Goal: Task Accomplishment & Management: Complete application form

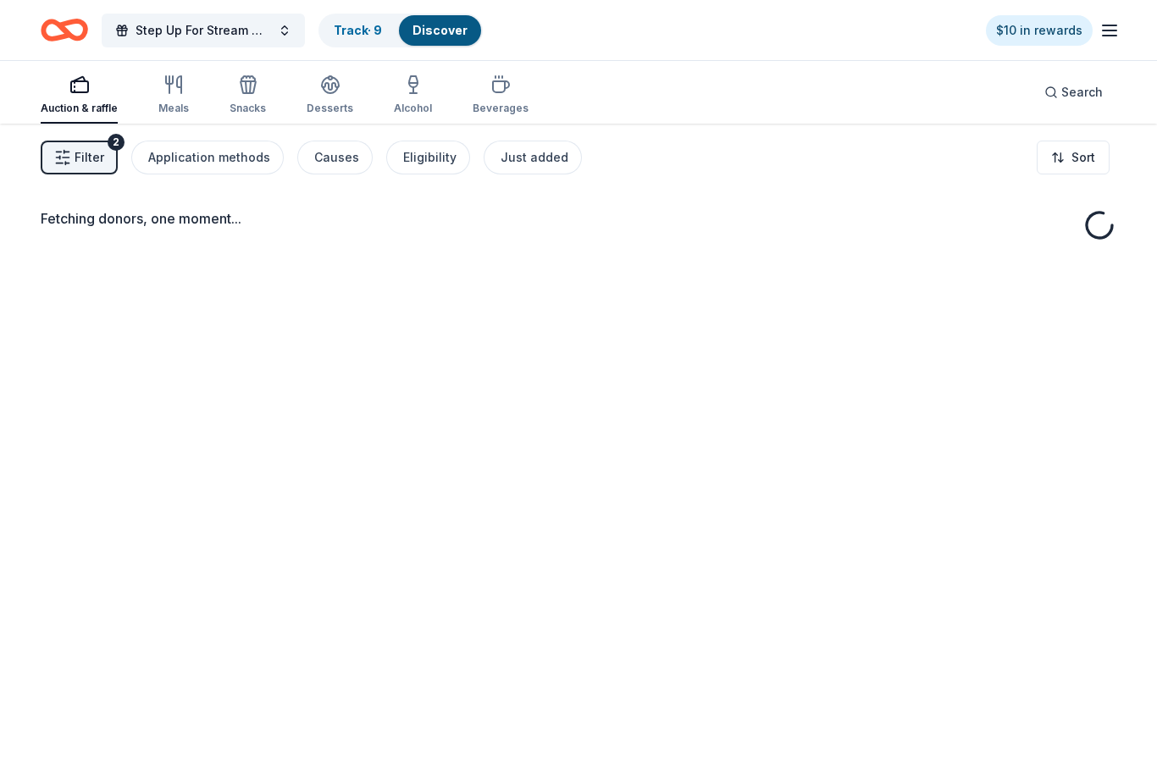
click at [1154, 537] on div "Fetching donors, one moment..." at bounding box center [578, 502] width 1157 height 757
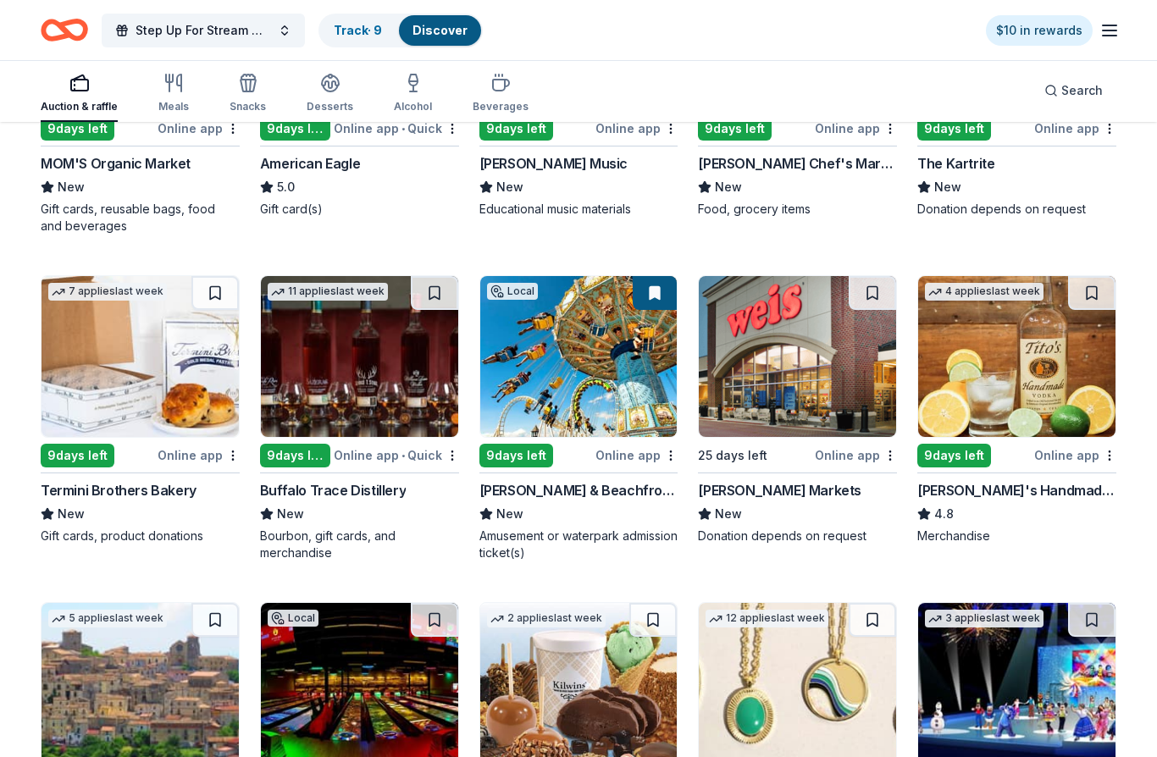
scroll to position [1980, 0]
click at [999, 497] on div "[PERSON_NAME]'s Handmade Vodka" at bounding box center [1016, 490] width 199 height 20
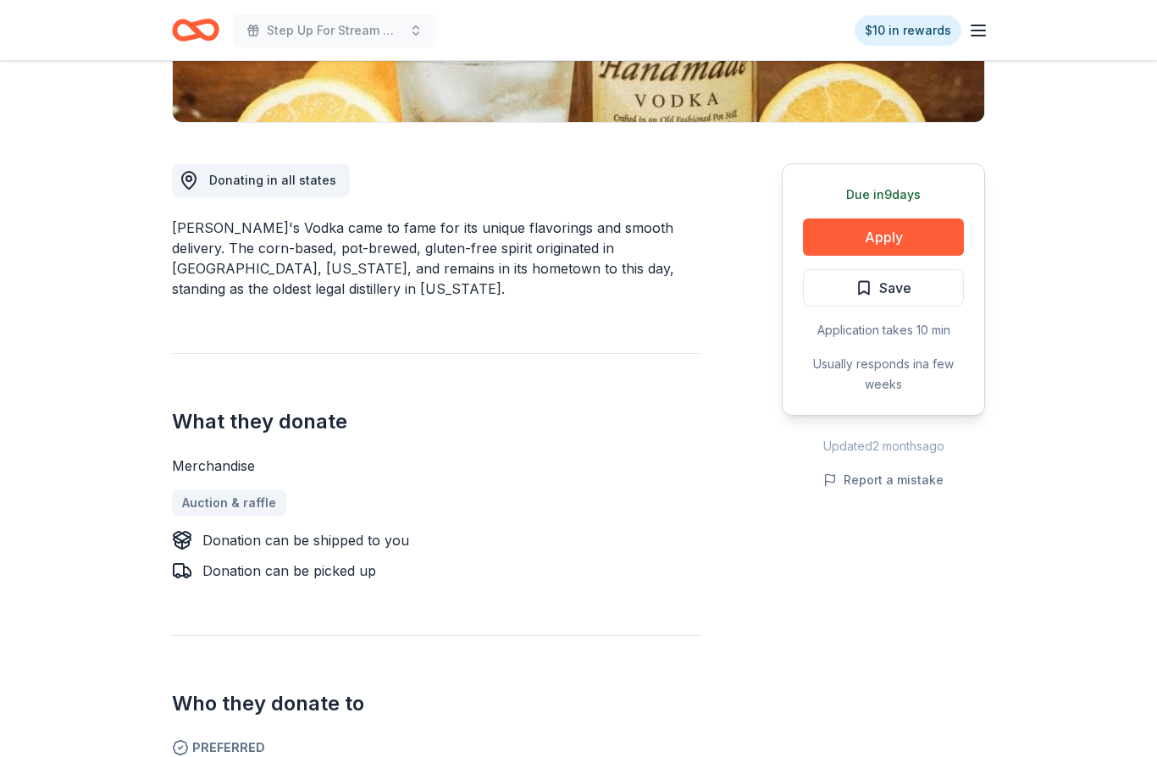
scroll to position [384, 0]
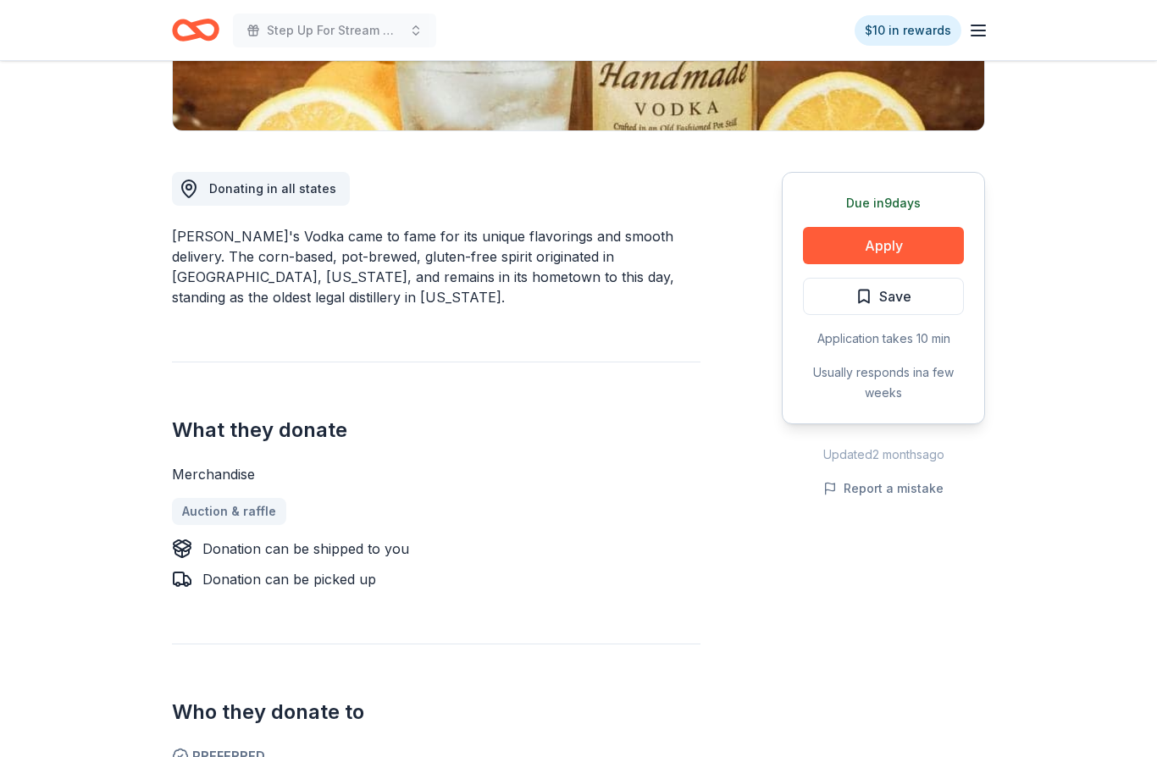
click at [925, 248] on button "Apply" at bounding box center [883, 245] width 161 height 37
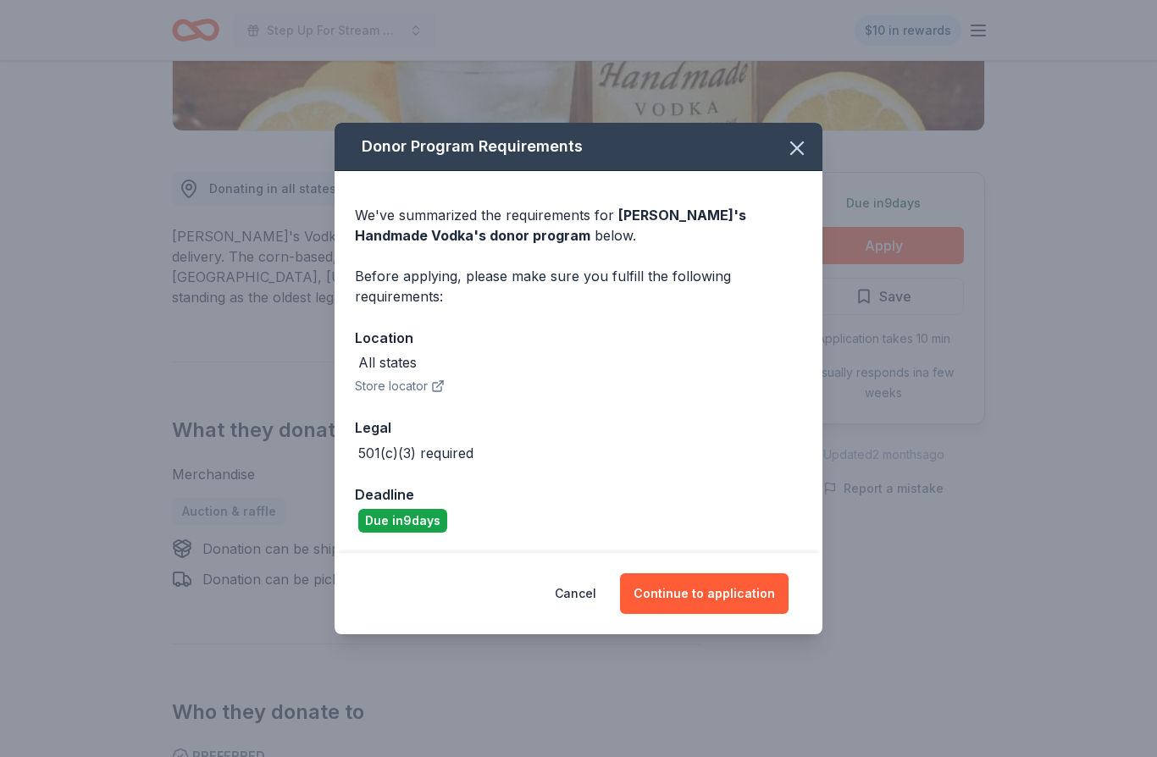
click at [688, 614] on button "Continue to application" at bounding box center [704, 593] width 168 height 41
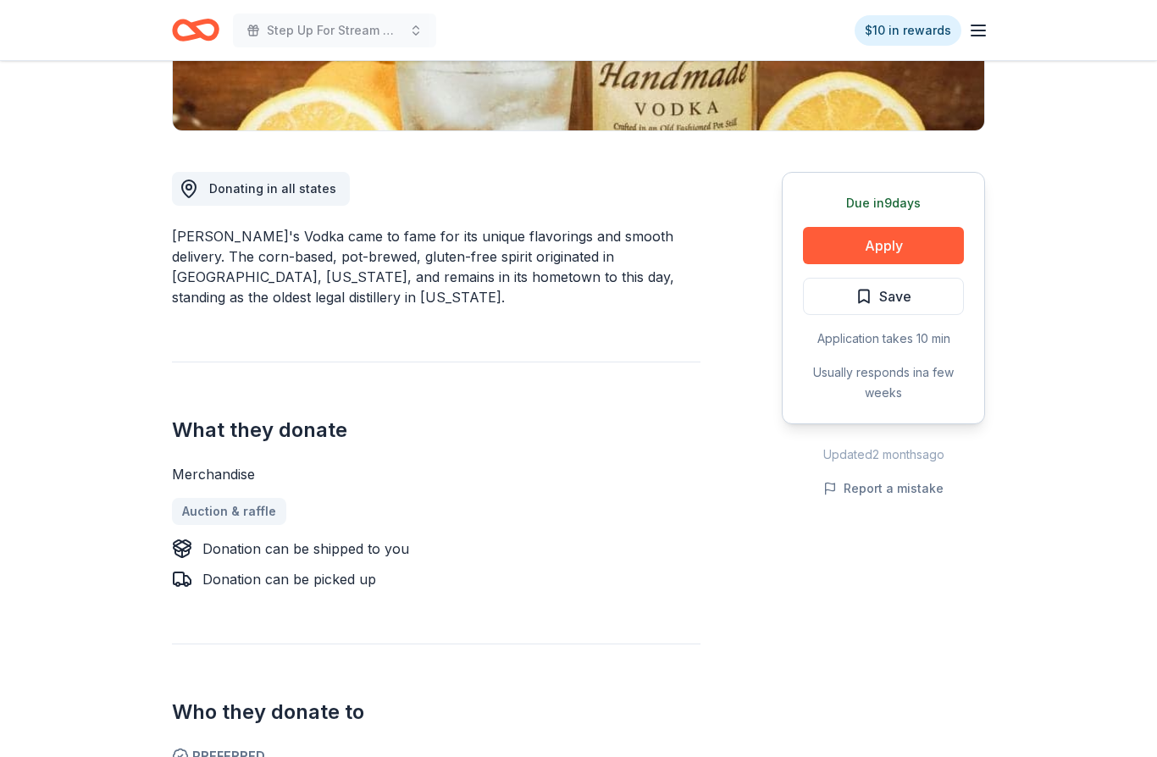
click at [858, 351] on div "Due in 9 days Apply Save Application takes 10 min Usually responds in a few wee…" at bounding box center [882, 298] width 203 height 252
click at [936, 254] on button "Apply" at bounding box center [883, 245] width 161 height 37
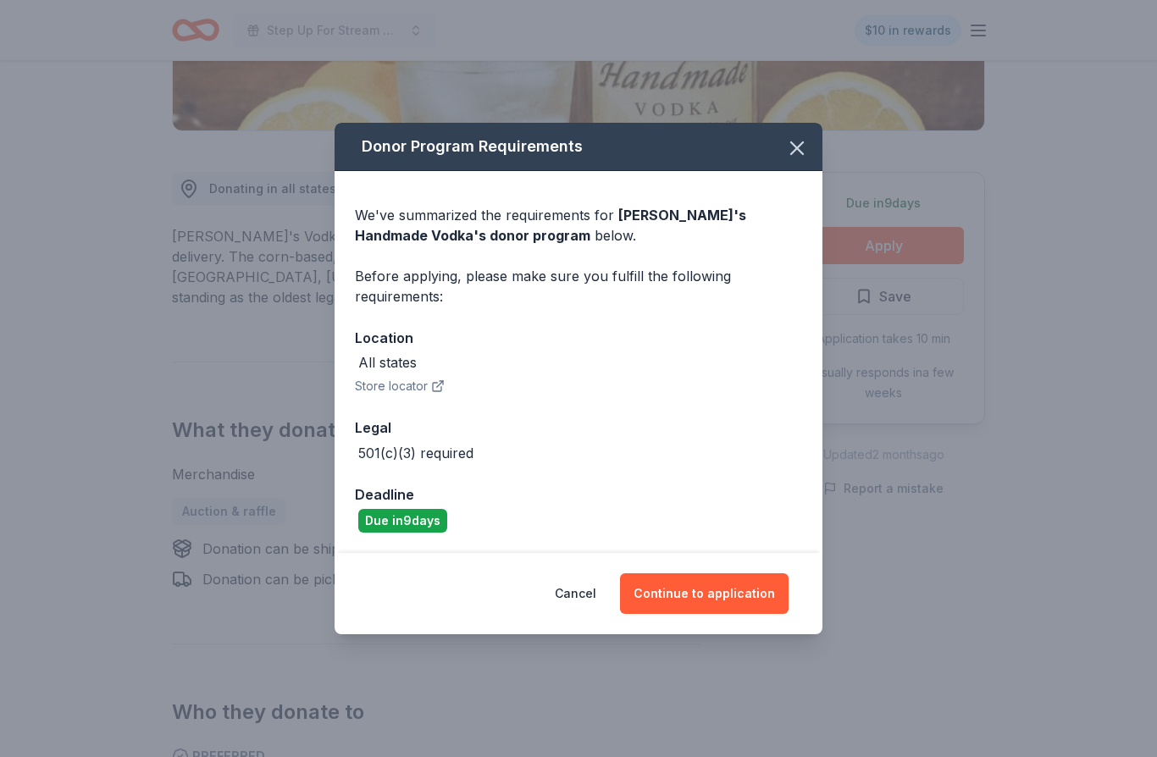
click at [727, 614] on button "Continue to application" at bounding box center [704, 593] width 168 height 41
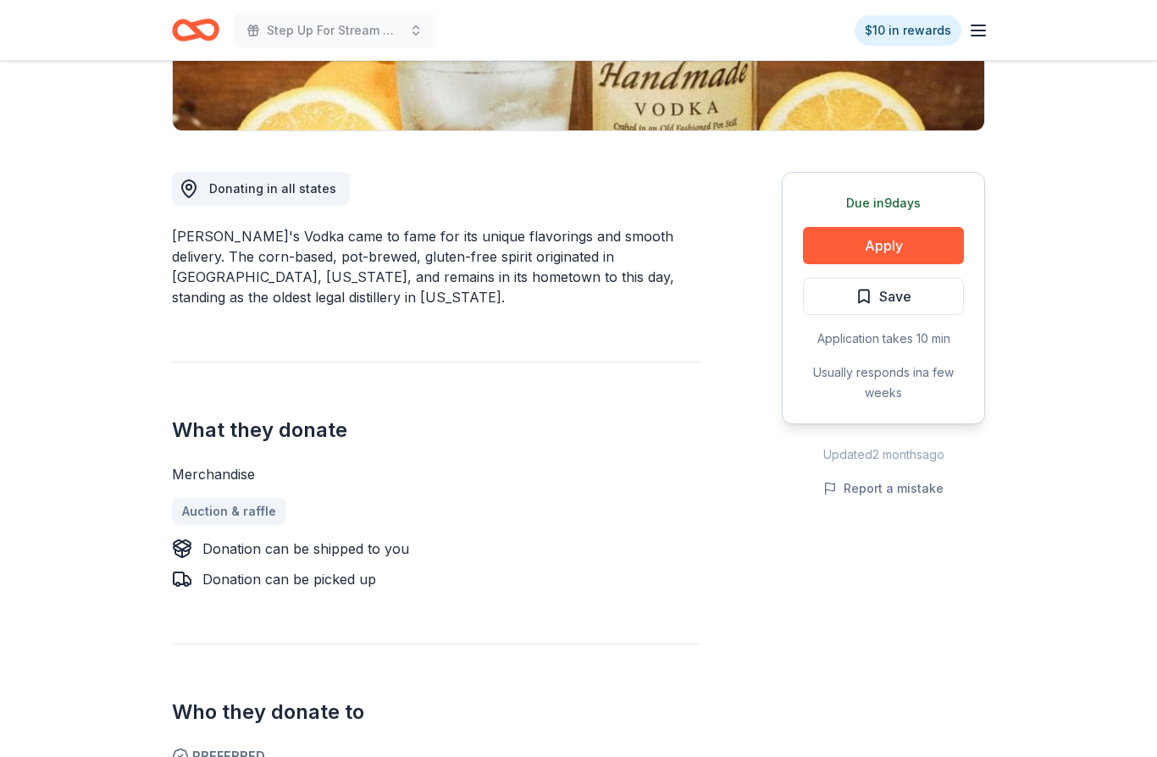
click at [922, 255] on button "Apply" at bounding box center [883, 245] width 161 height 37
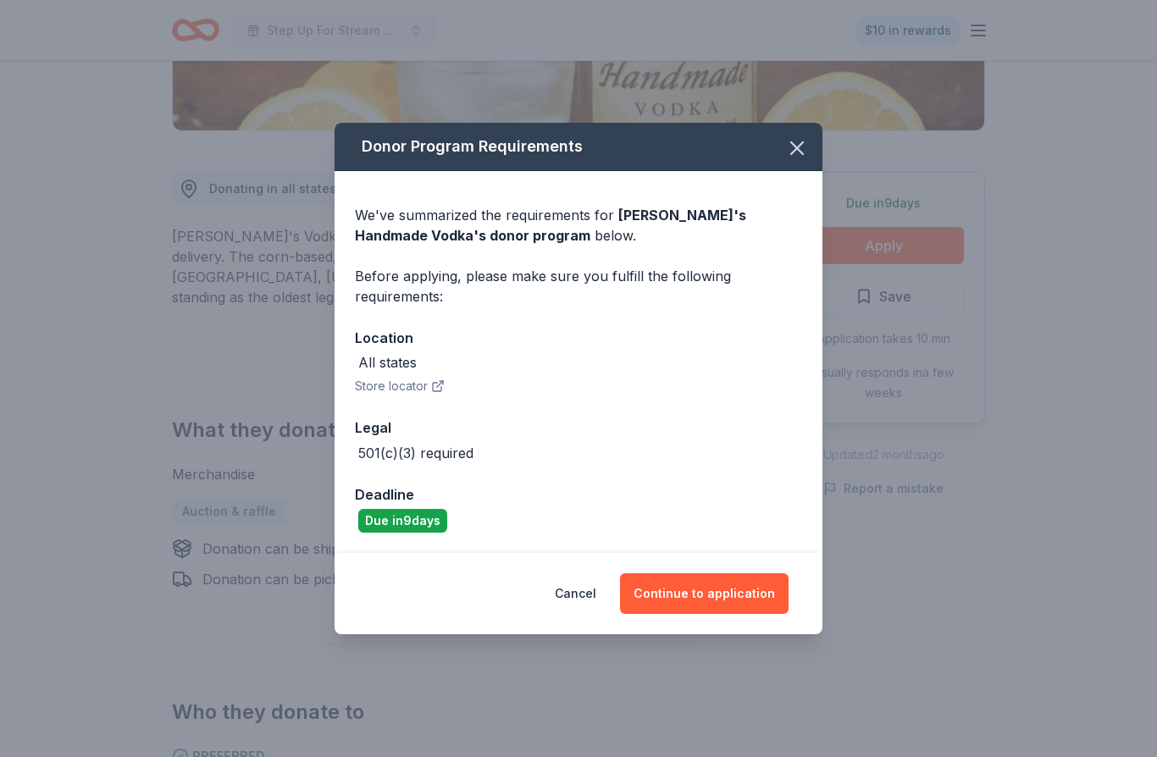
click at [730, 614] on button "Continue to application" at bounding box center [704, 593] width 168 height 41
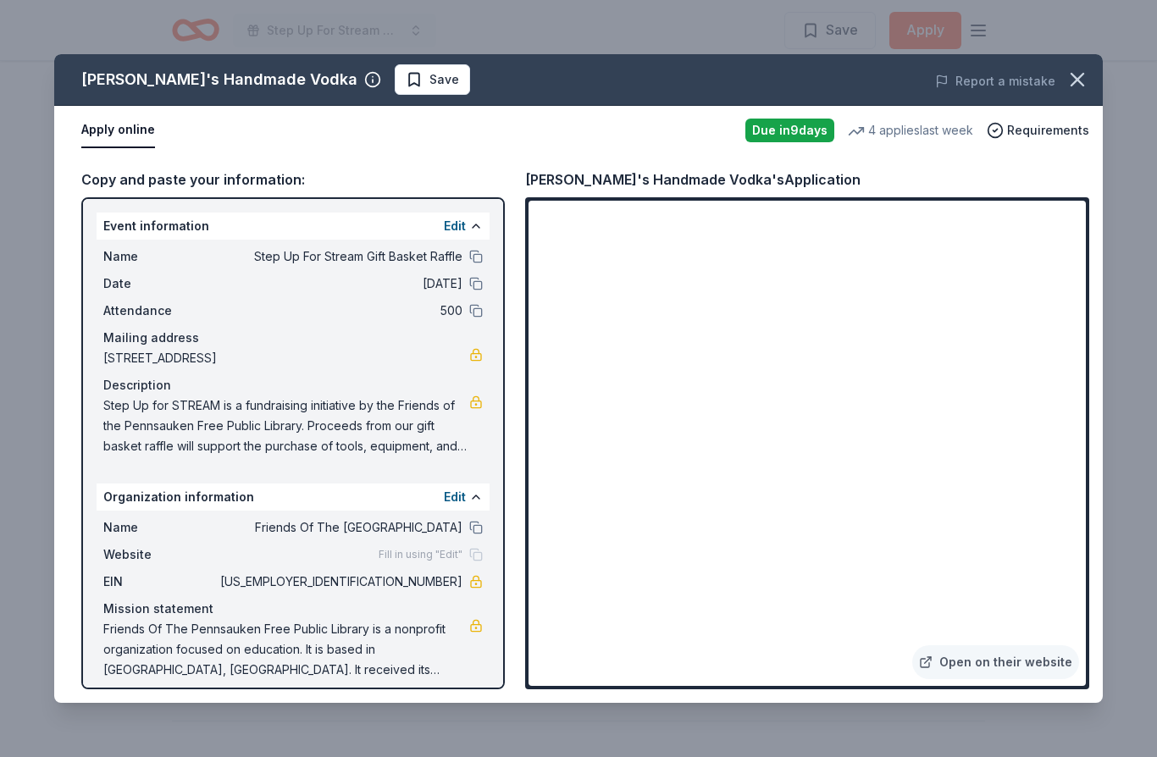
scroll to position [1582, 0]
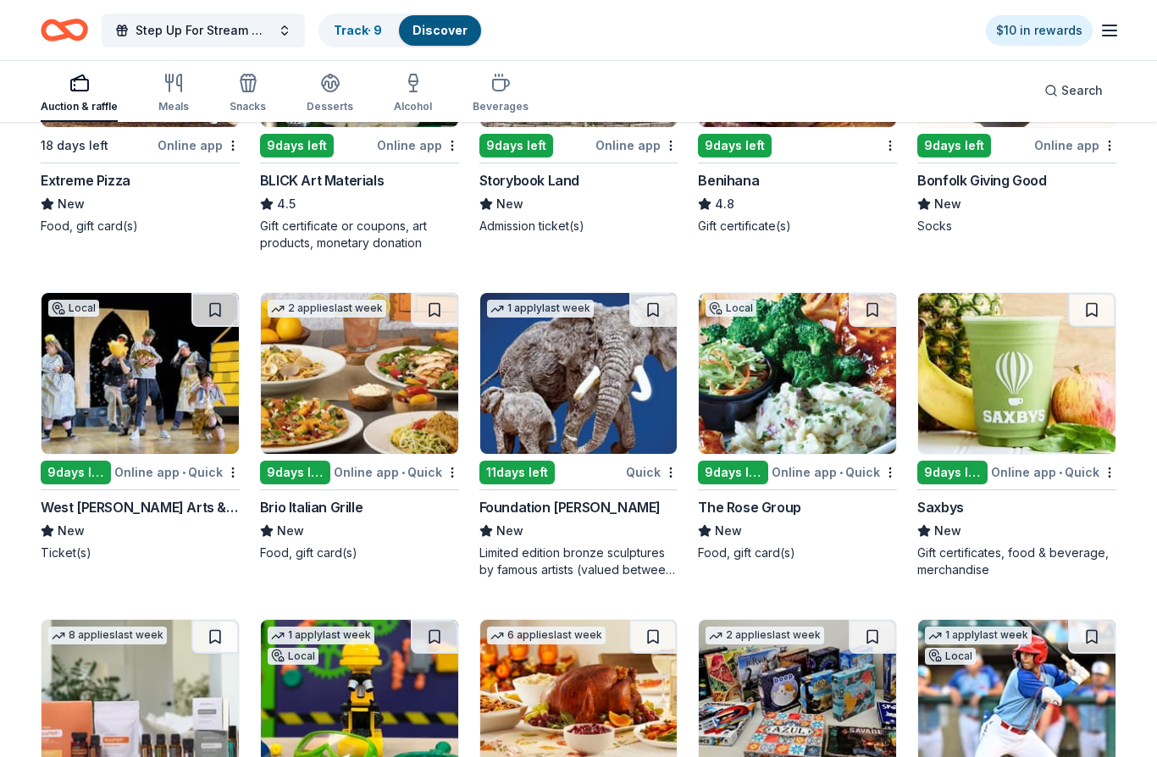
scroll to position [3270, 0]
click at [581, 505] on div "Foundation Michelangelo" at bounding box center [569, 508] width 181 height 20
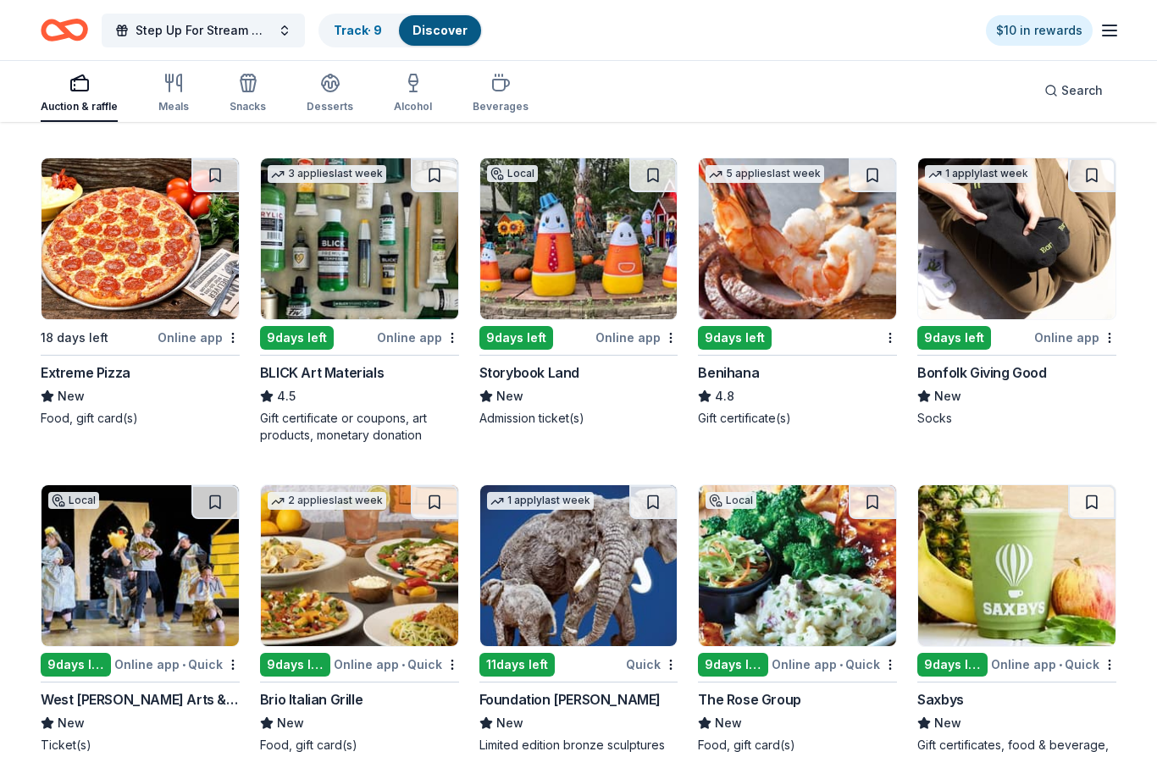
scroll to position [3067, 0]
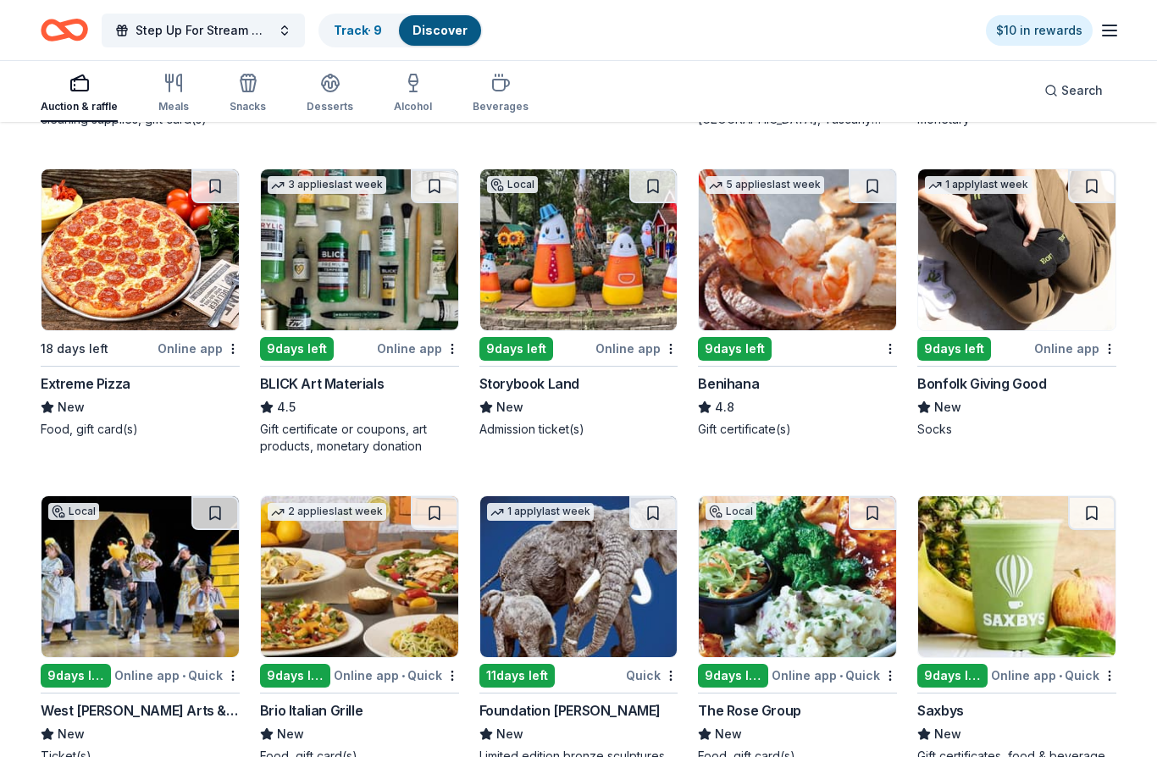
click at [557, 389] on div "Storybook Land" at bounding box center [529, 384] width 100 height 20
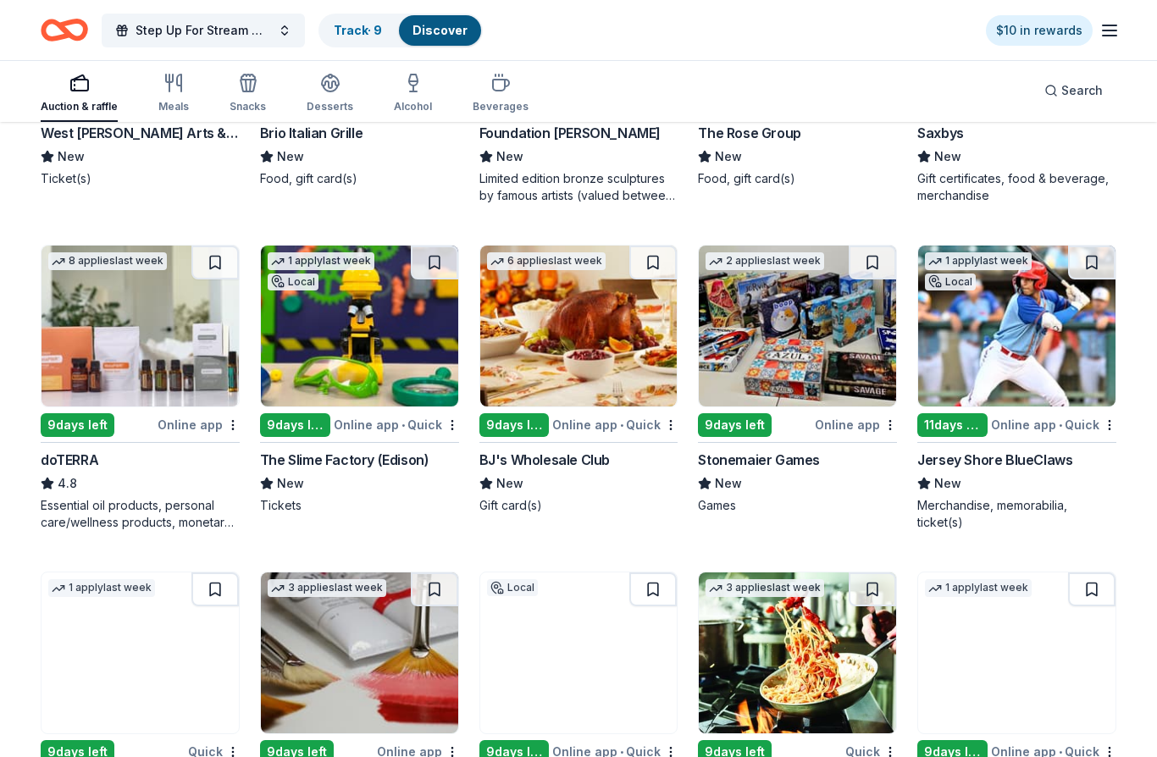
scroll to position [3644, 0]
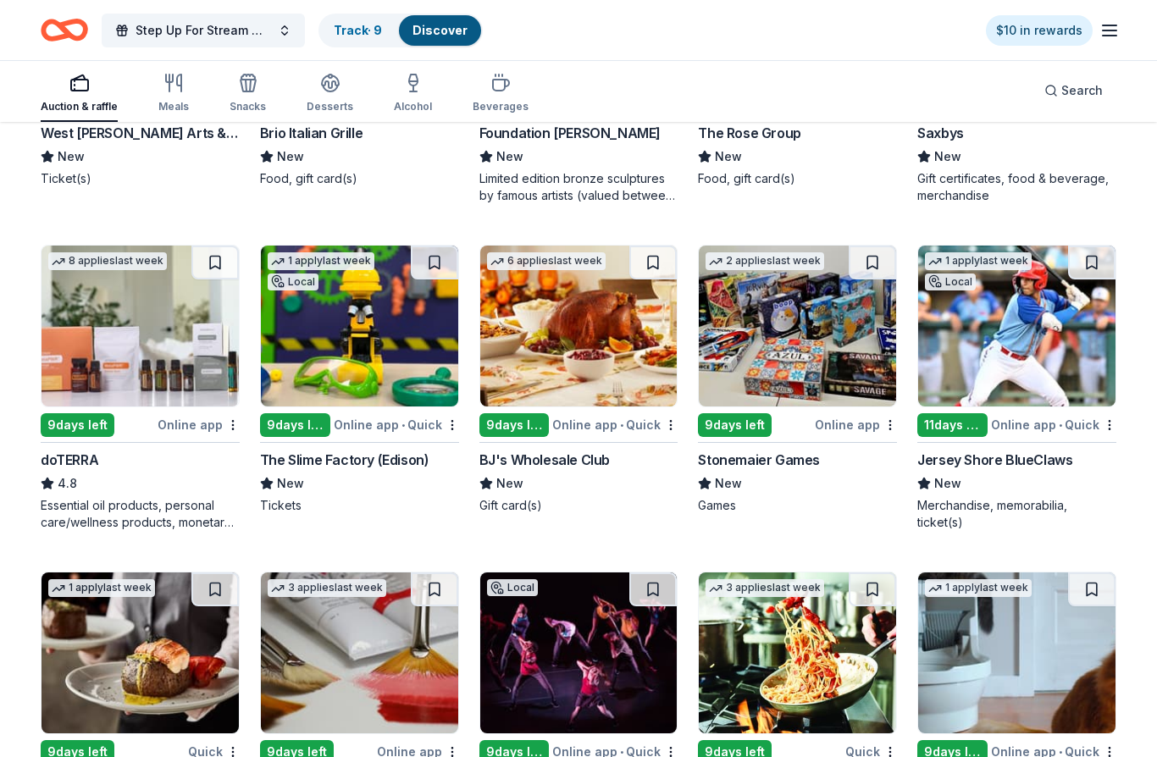
click at [569, 459] on div "BJ's Wholesale Club" at bounding box center [544, 460] width 130 height 20
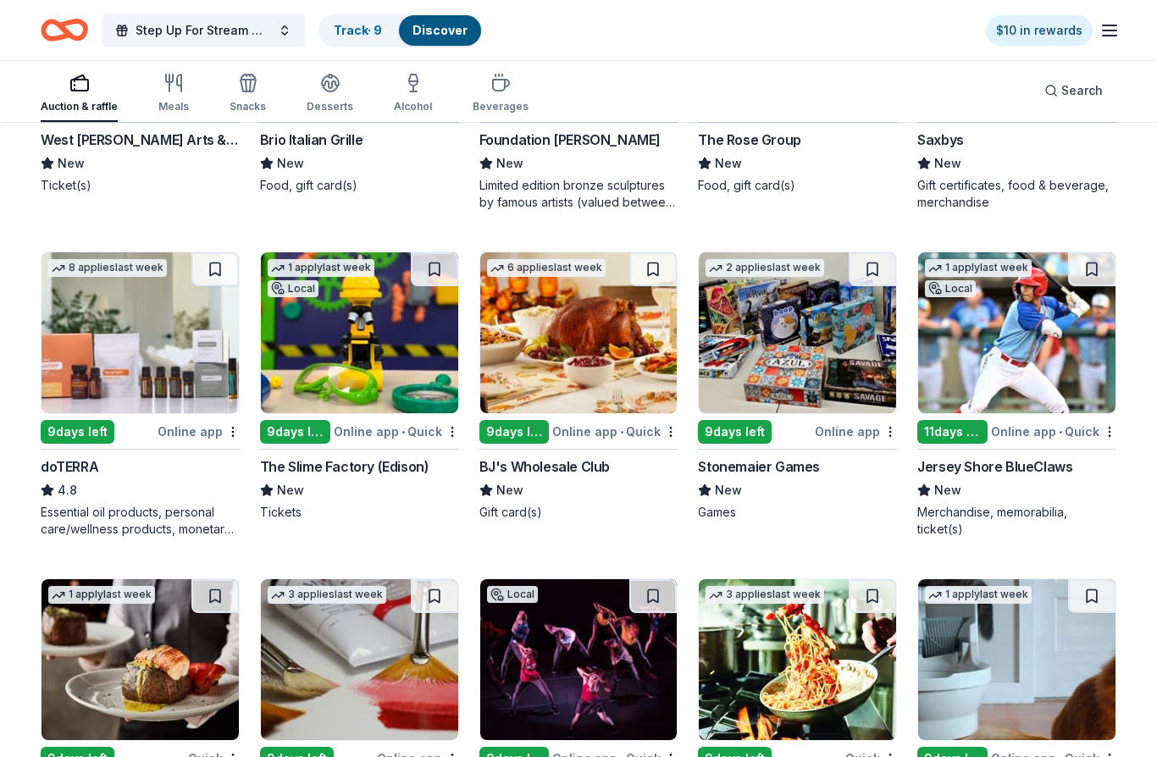
scroll to position [3634, 0]
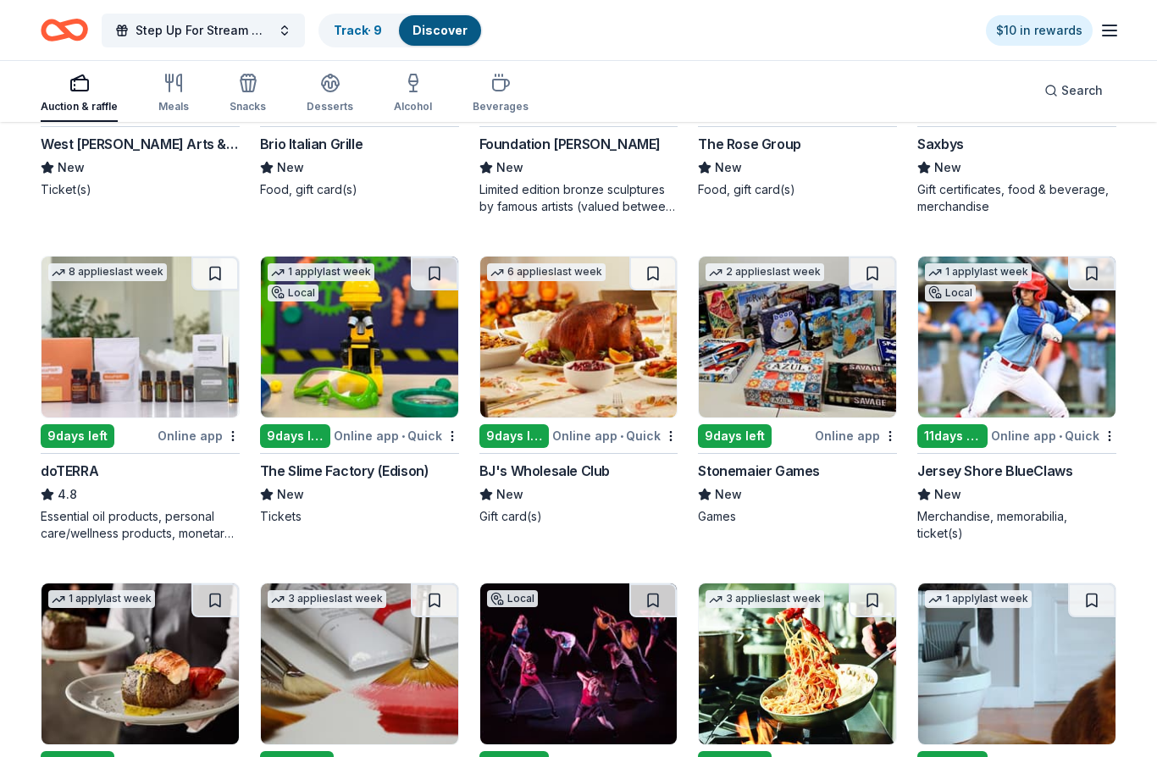
click at [784, 472] on div "Stonemaier Games" at bounding box center [759, 471] width 122 height 20
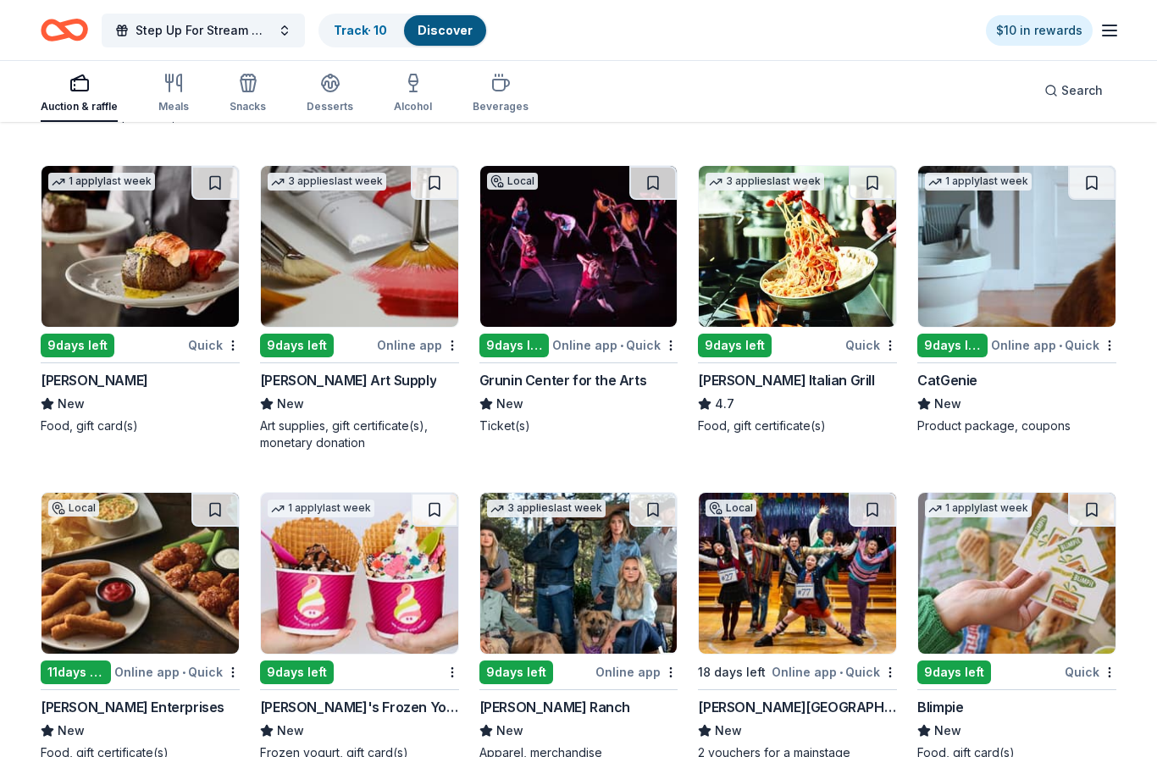
scroll to position [4036, 0]
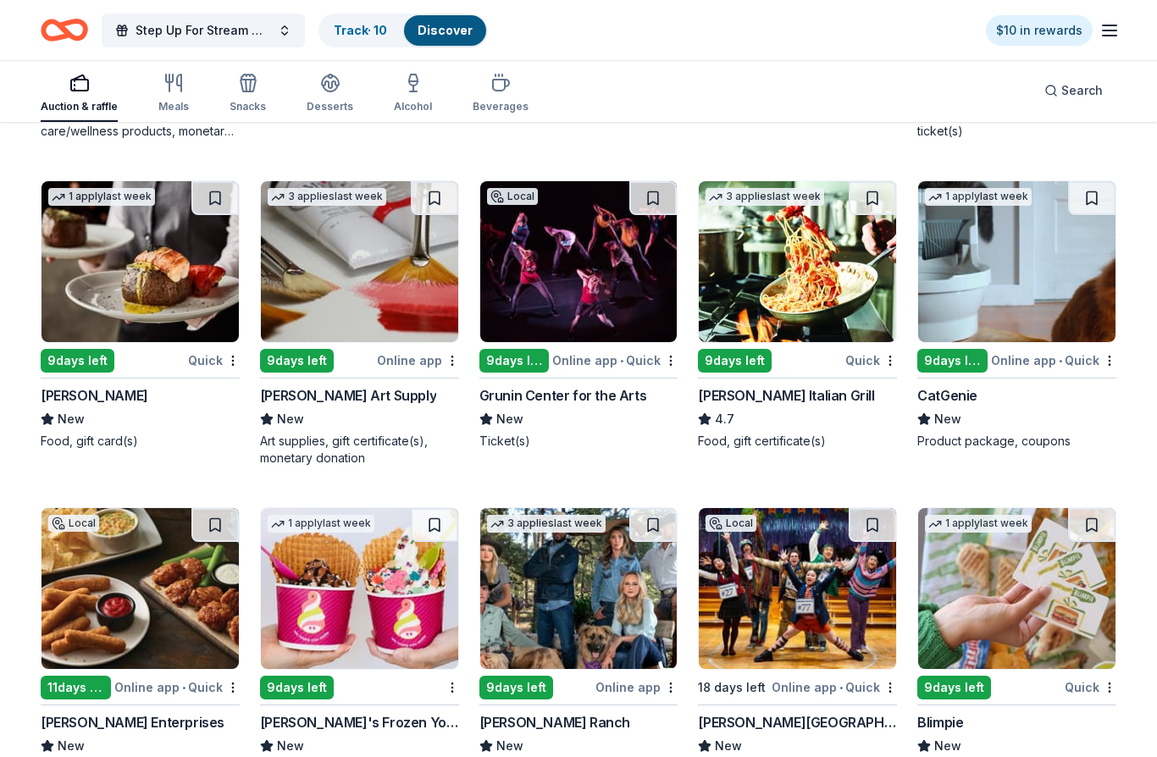
click at [64, 405] on div "Fleming's" at bounding box center [95, 395] width 108 height 20
click at [327, 396] on div "Trekell Art Supply" at bounding box center [348, 395] width 176 height 20
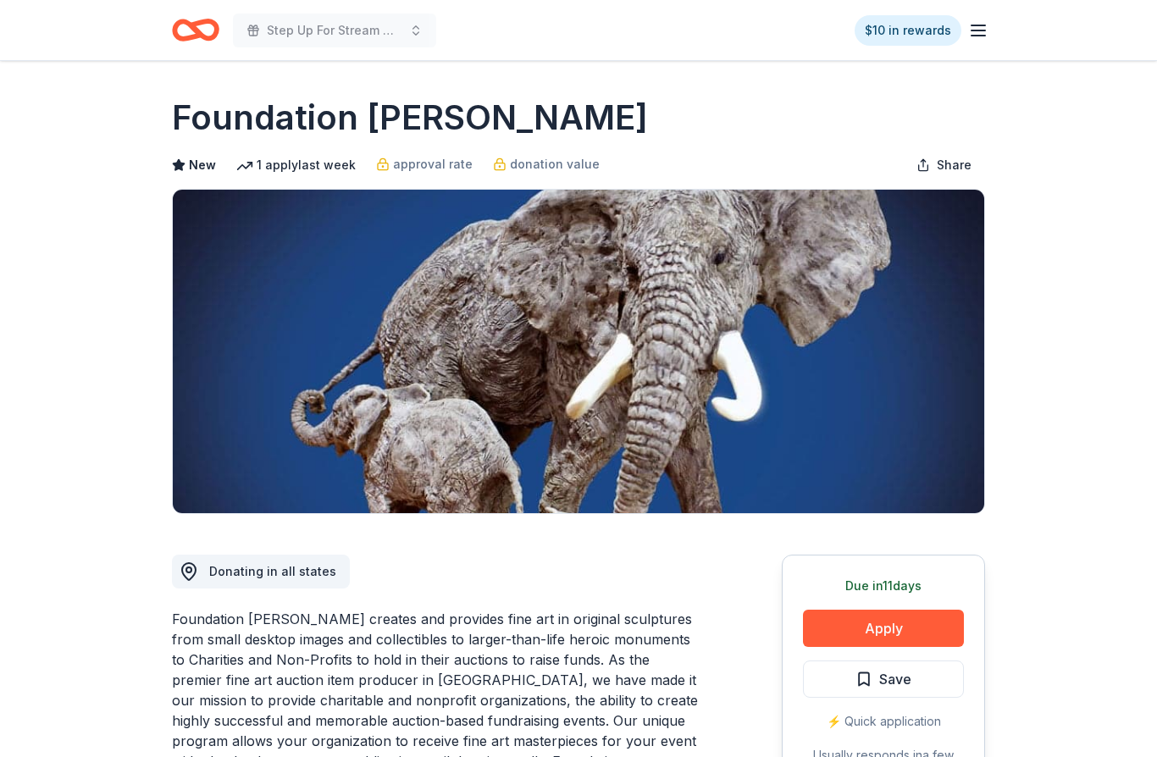
scroll to position [102, 0]
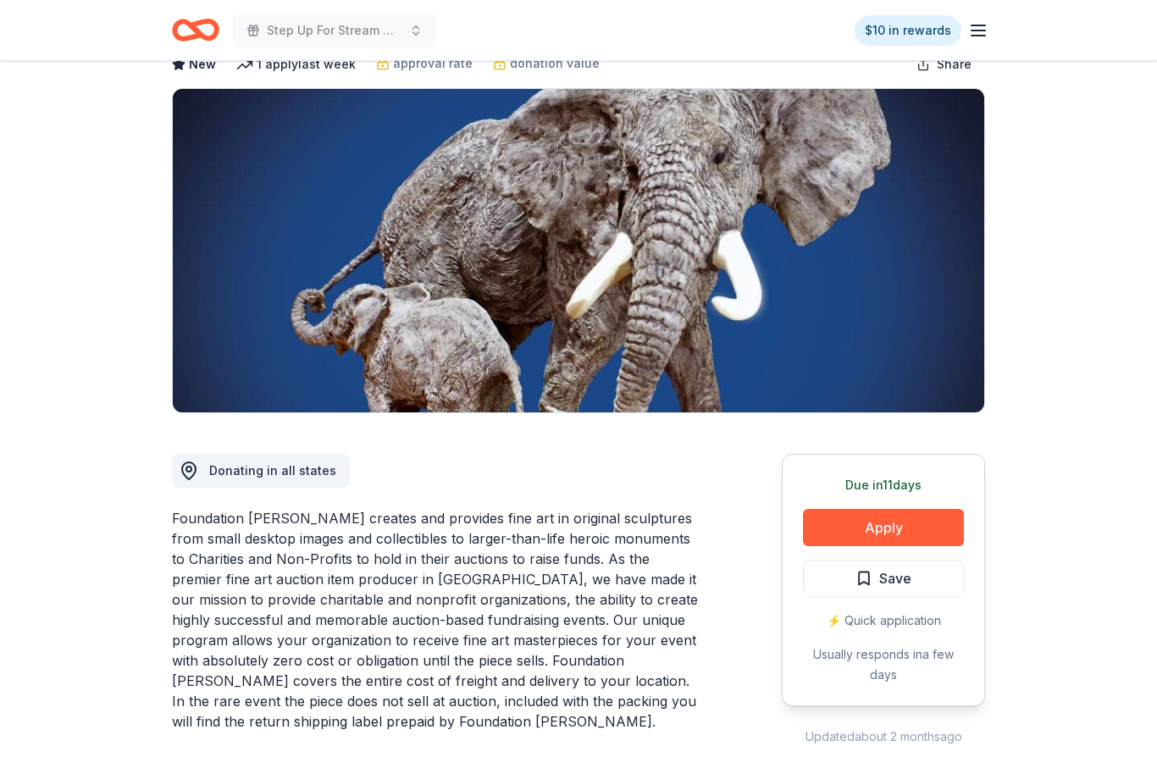
click at [908, 523] on button "Apply" at bounding box center [883, 527] width 161 height 37
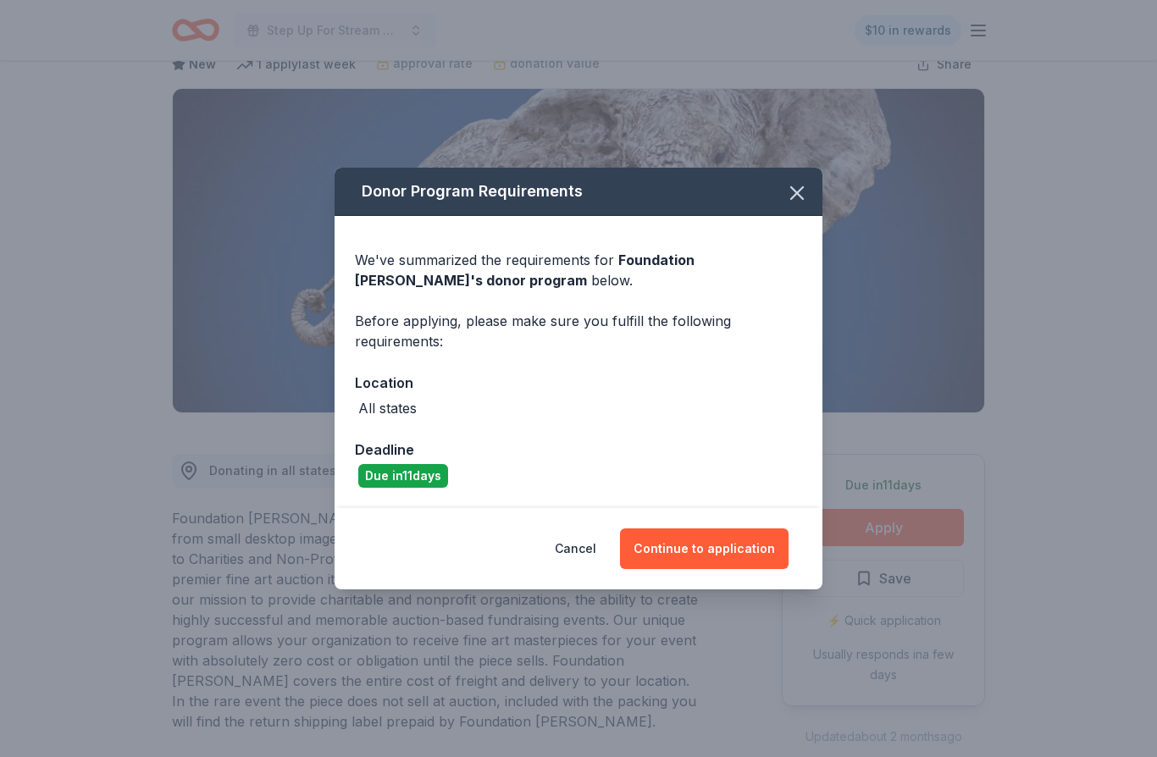
click at [763, 569] on button "Continue to application" at bounding box center [704, 548] width 168 height 41
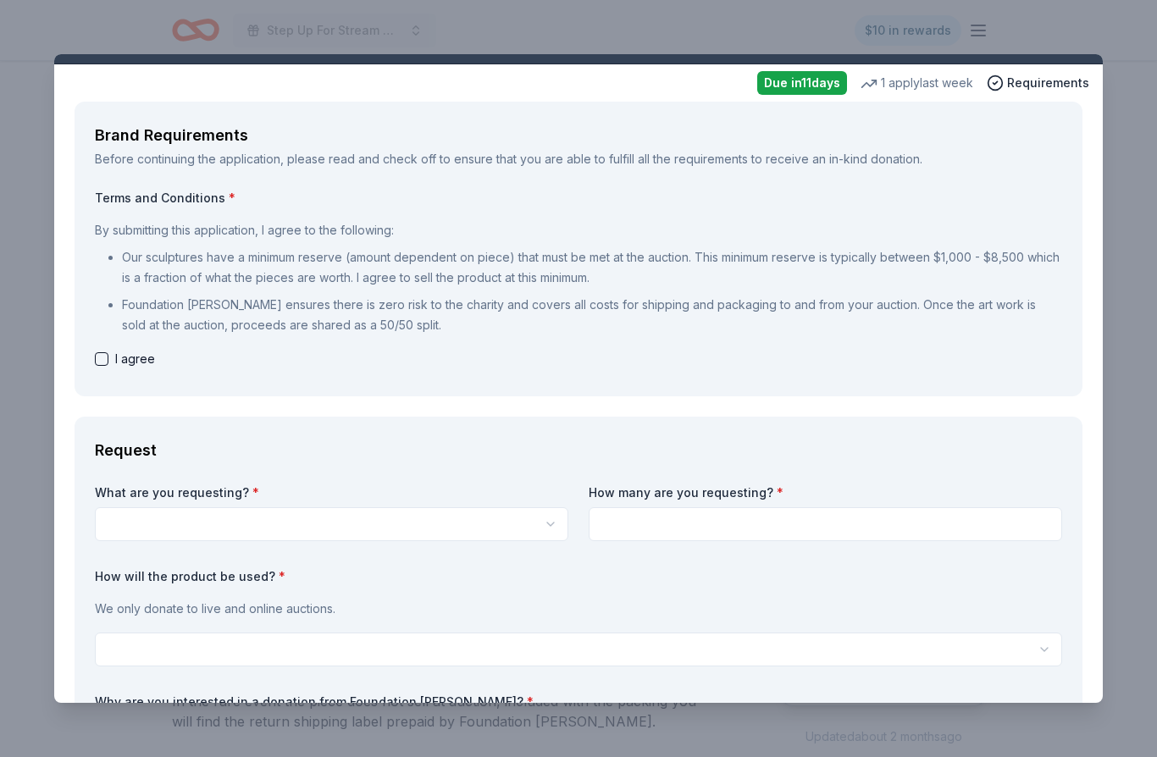
scroll to position [42, 0]
click at [538, 533] on button "button" at bounding box center [331, 523] width 473 height 34
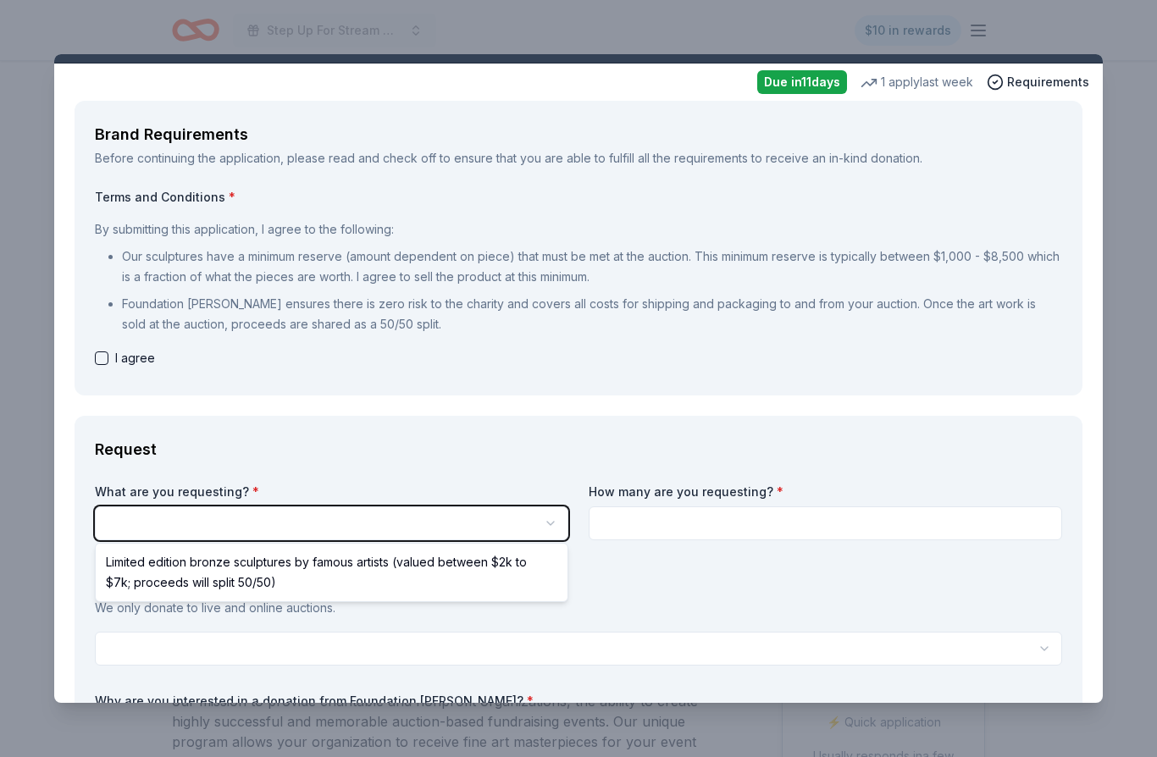
scroll to position [0, 0]
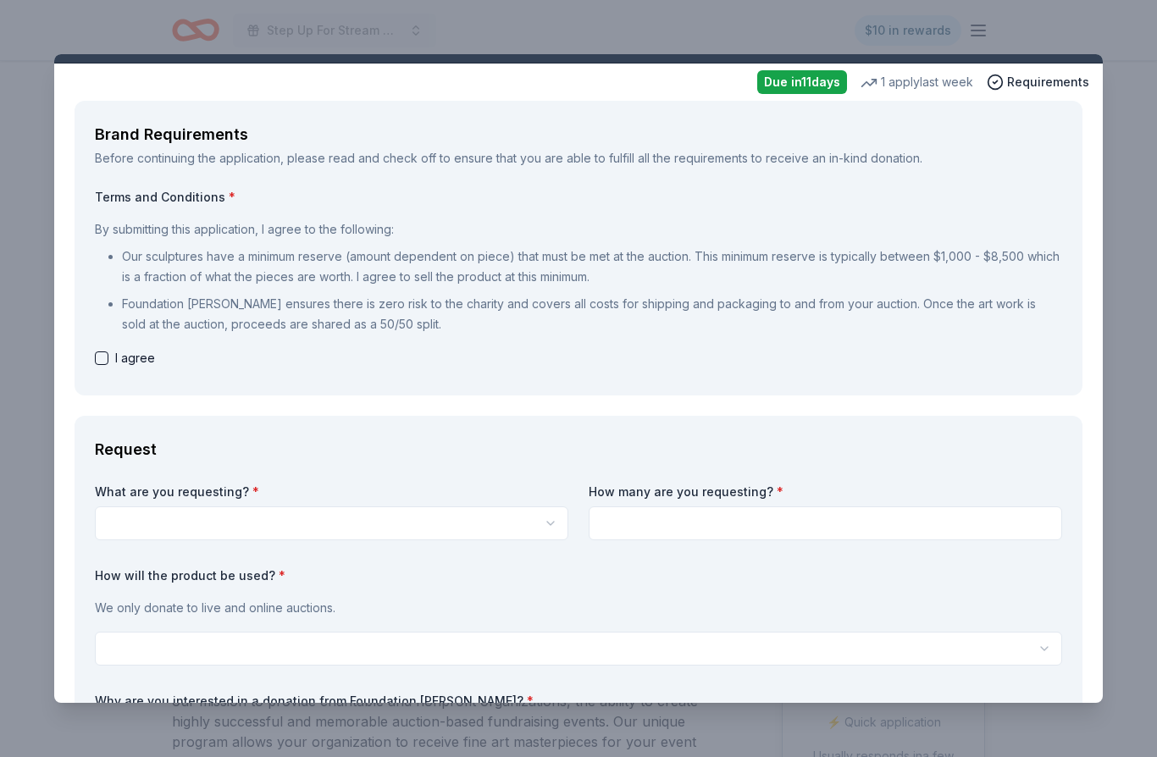
click at [553, 537] on button "button" at bounding box center [331, 523] width 473 height 34
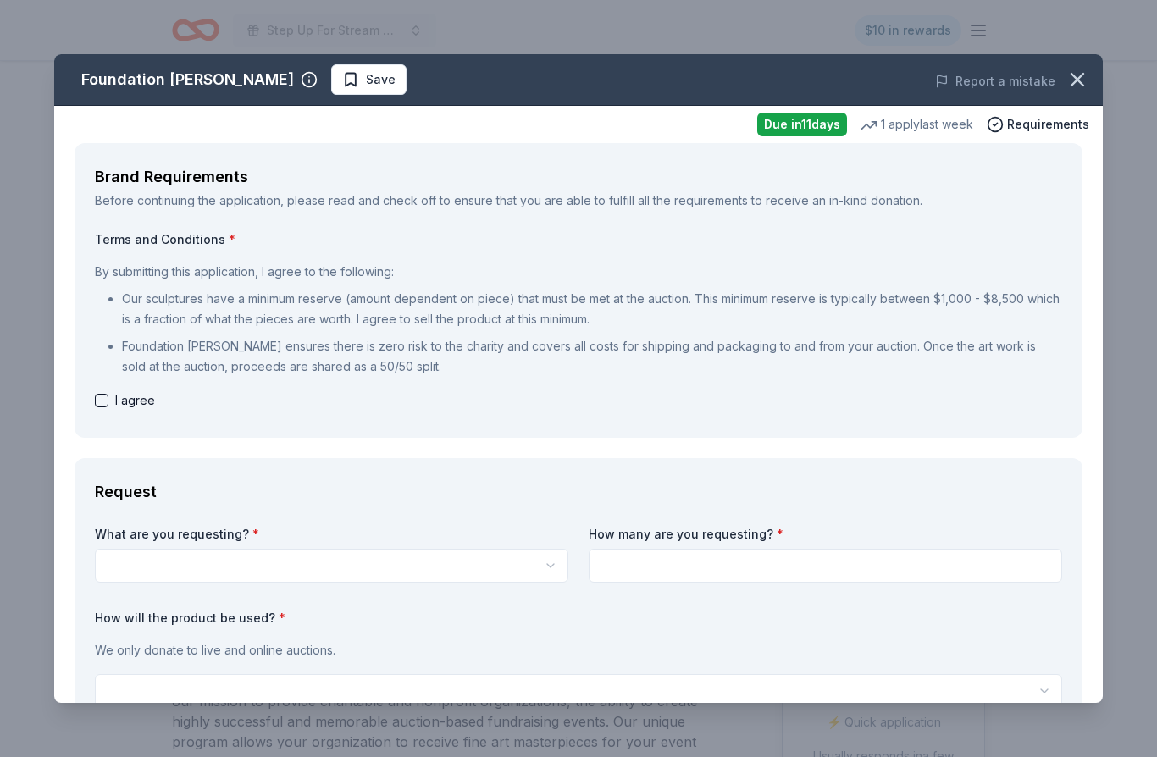
click at [1084, 84] on icon "button" at bounding box center [1077, 80] width 24 height 24
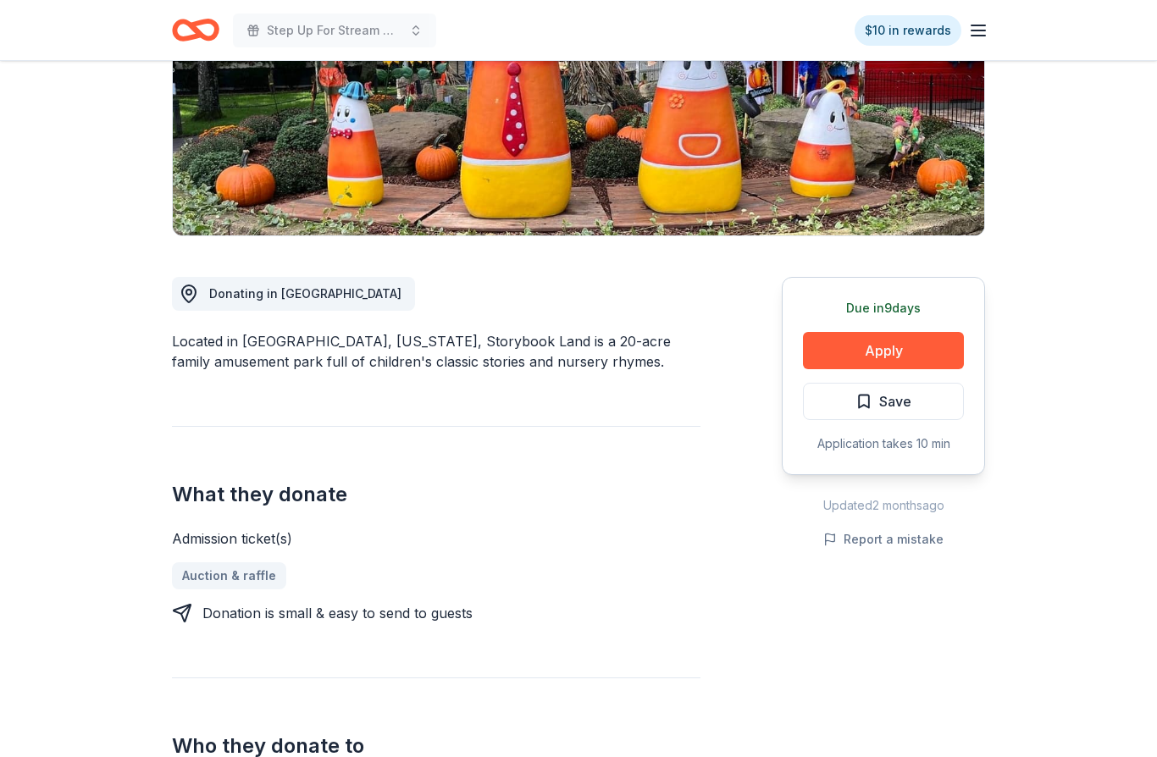
scroll to position [337, 0]
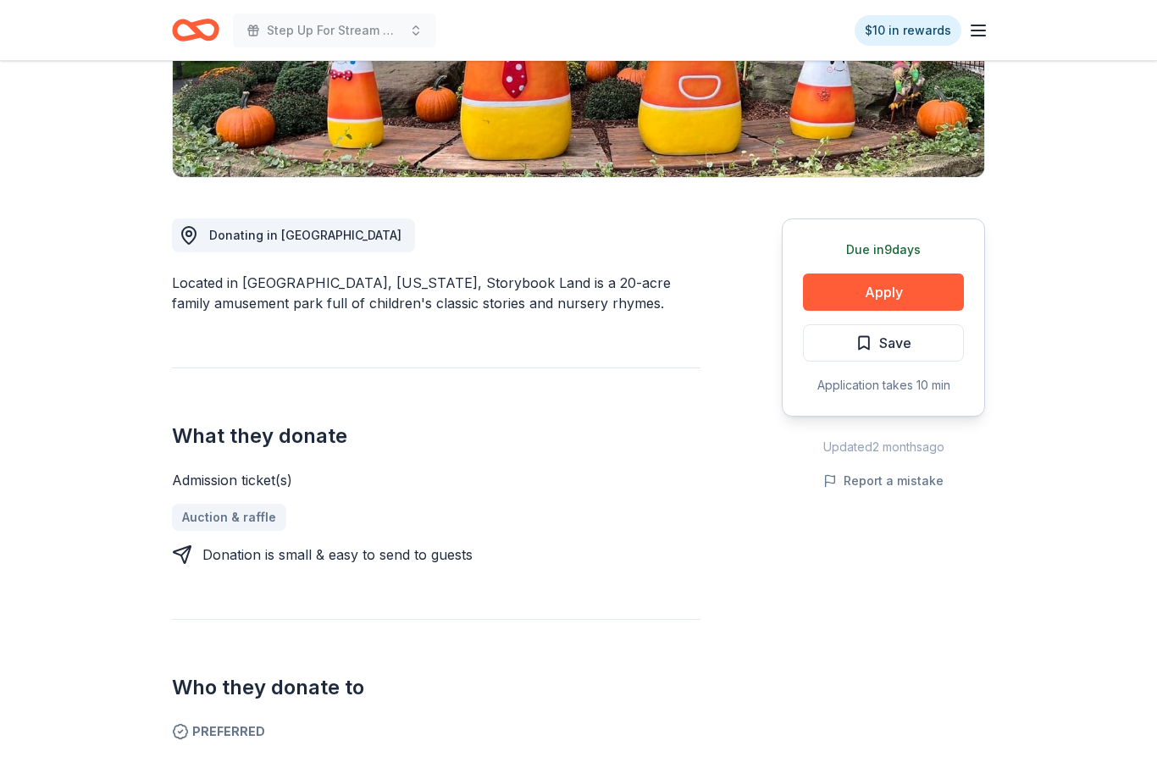
click at [905, 295] on button "Apply" at bounding box center [883, 291] width 161 height 37
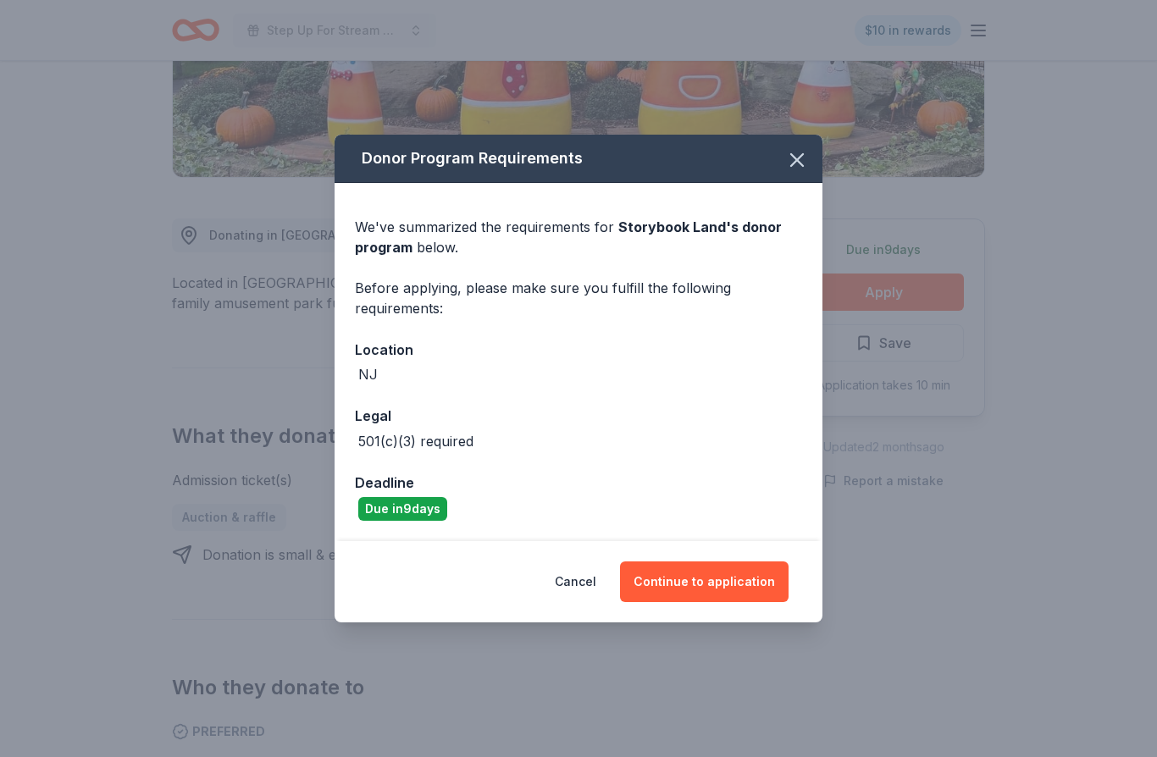
click at [715, 602] on button "Continue to application" at bounding box center [704, 581] width 168 height 41
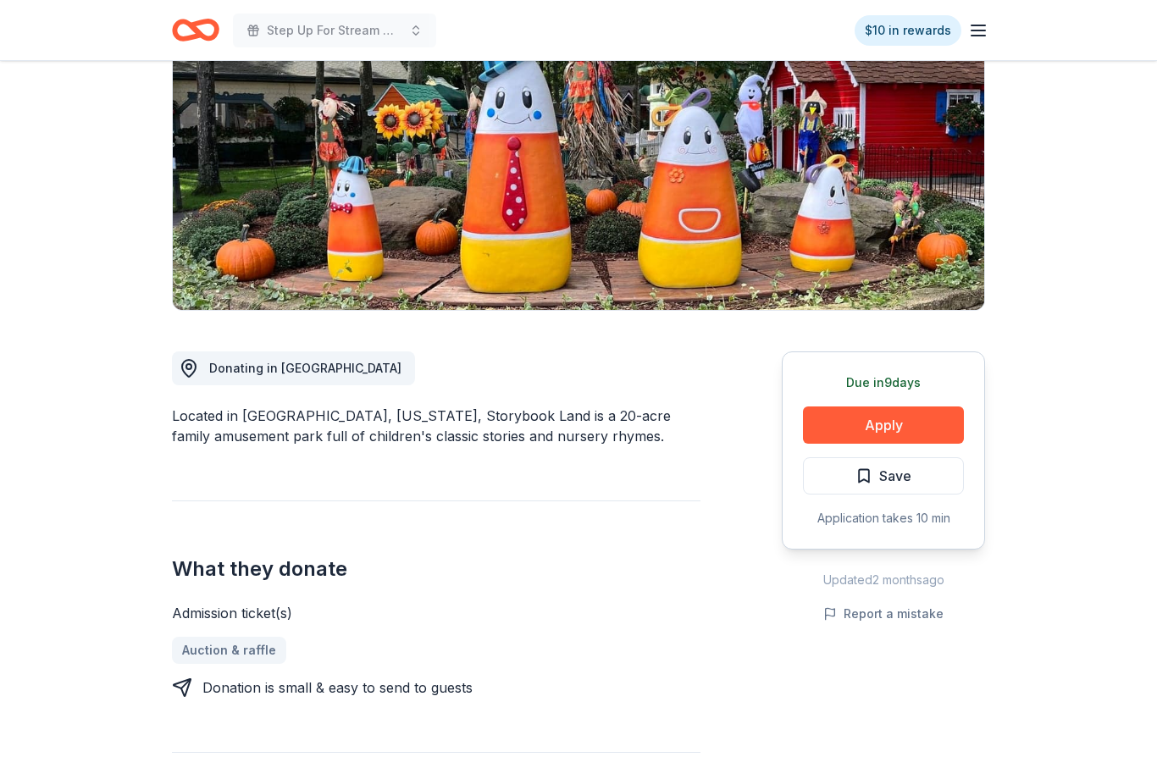
scroll to position [190, 0]
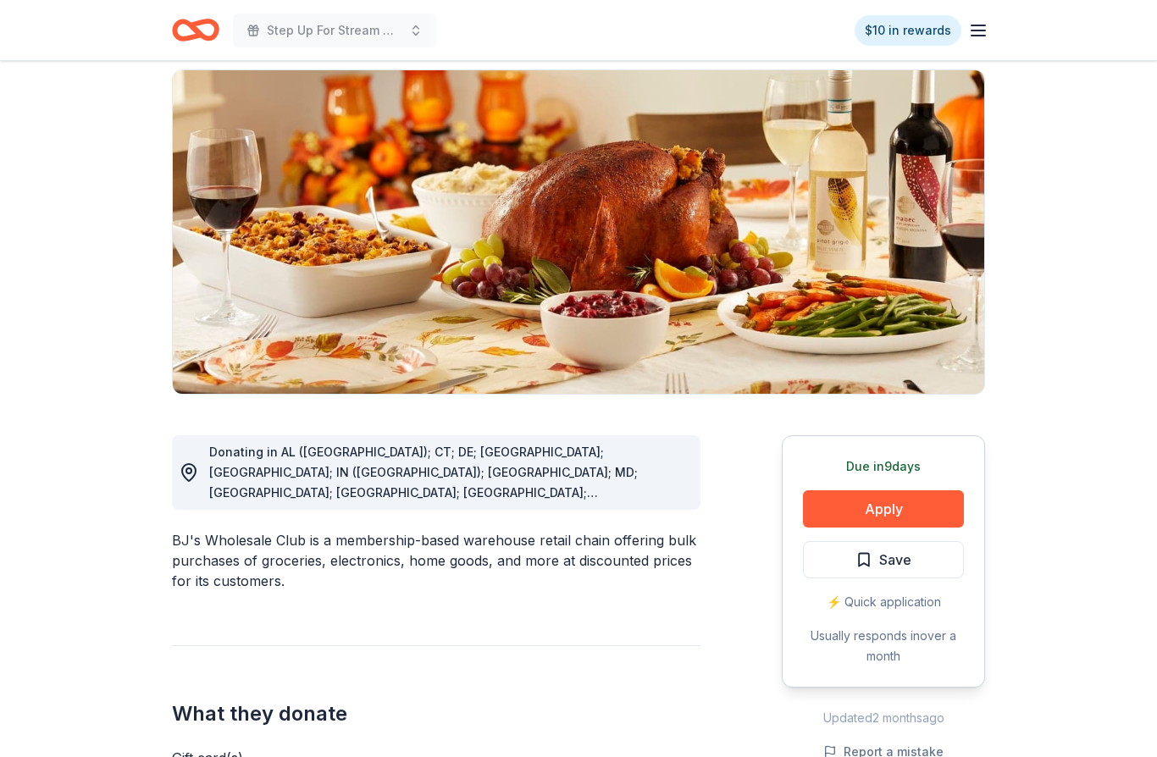
scroll to position [136, 0]
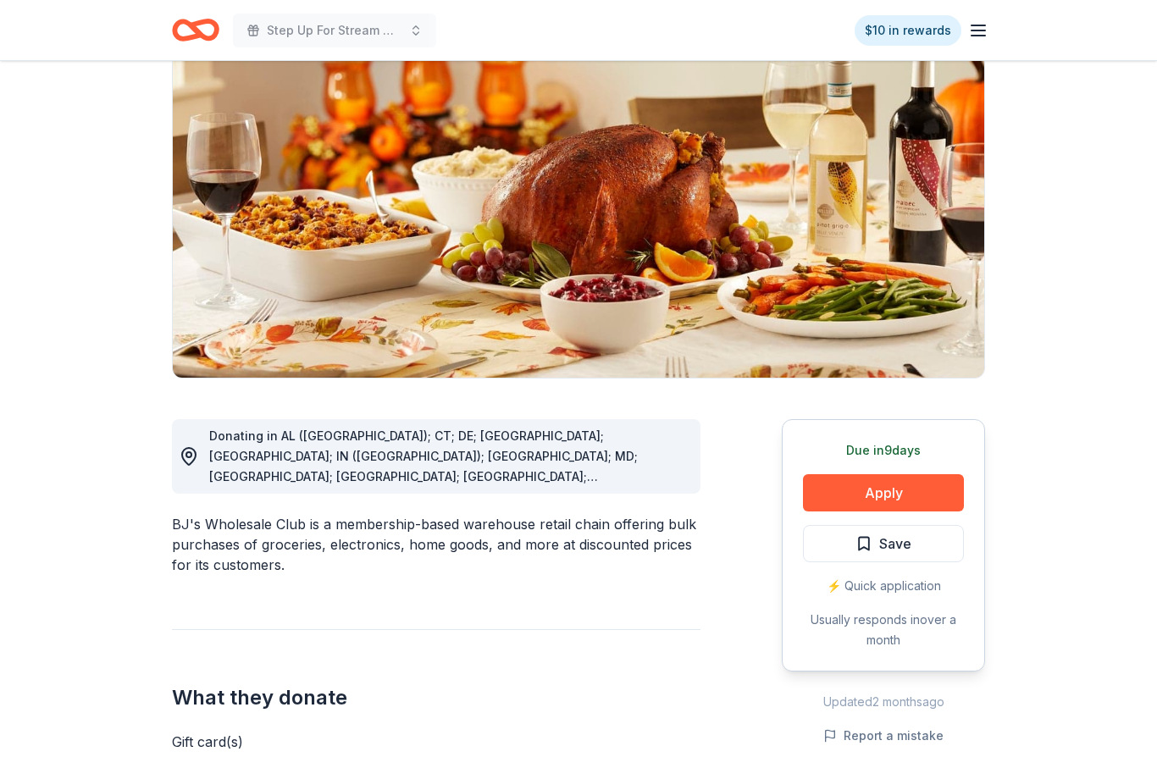
click at [920, 494] on button "Apply" at bounding box center [883, 492] width 161 height 37
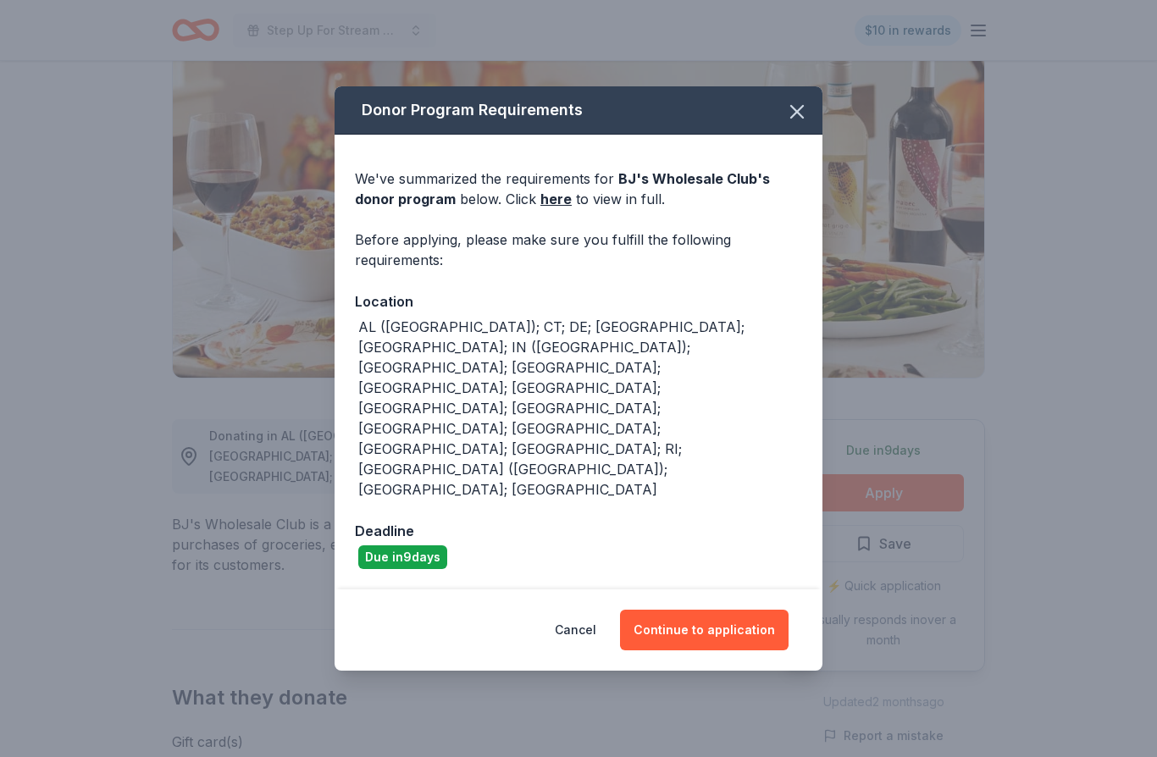
click at [712, 610] on button "Continue to application" at bounding box center [704, 630] width 168 height 41
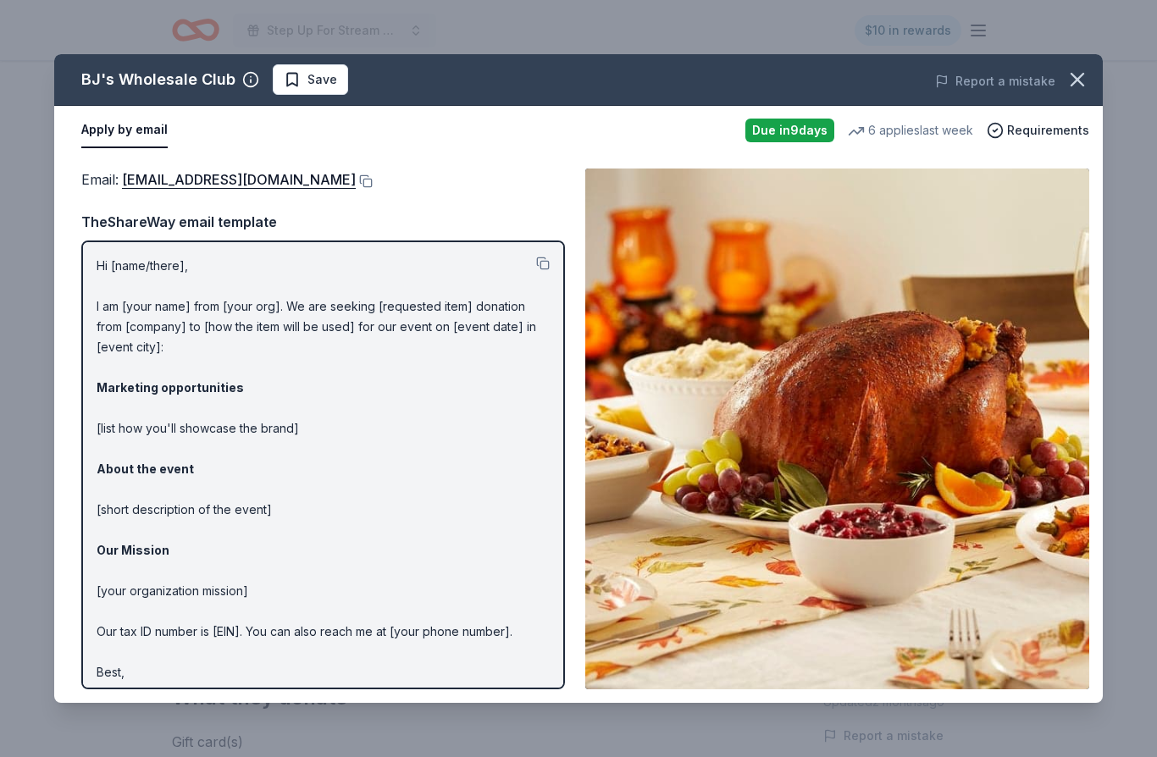
click at [1084, 76] on icon "button" at bounding box center [1077, 80] width 24 height 24
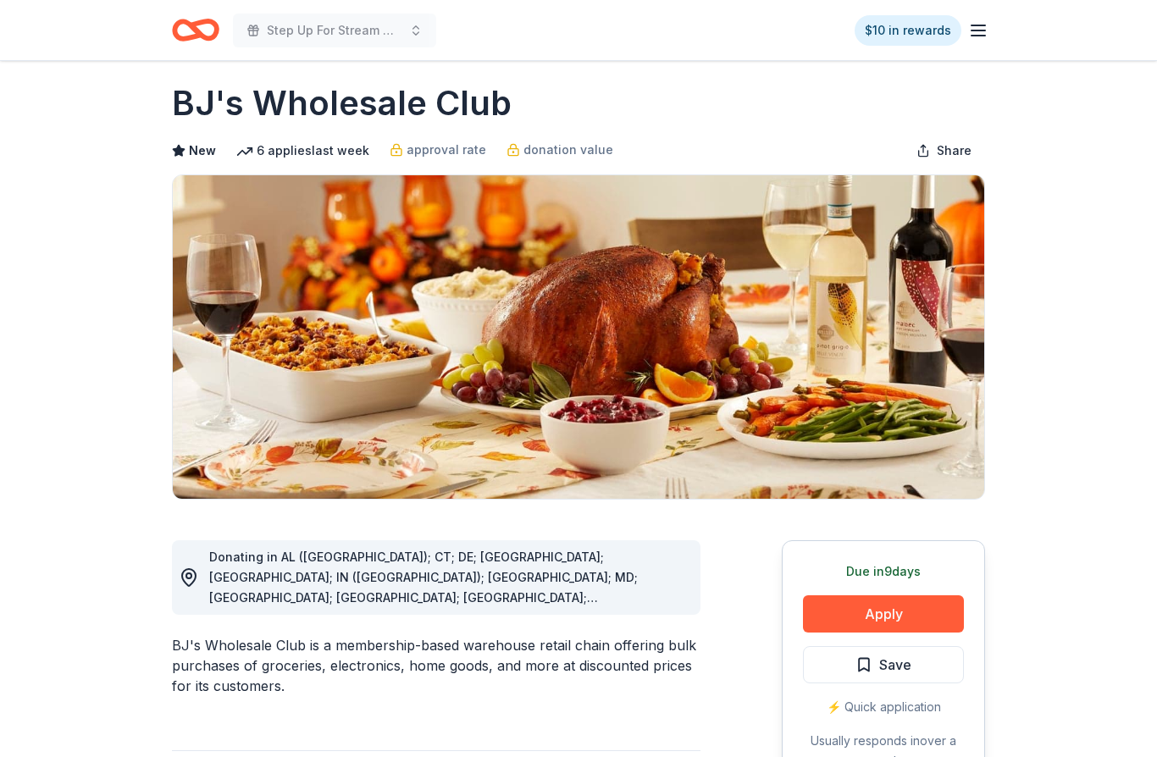
scroll to position [0, 0]
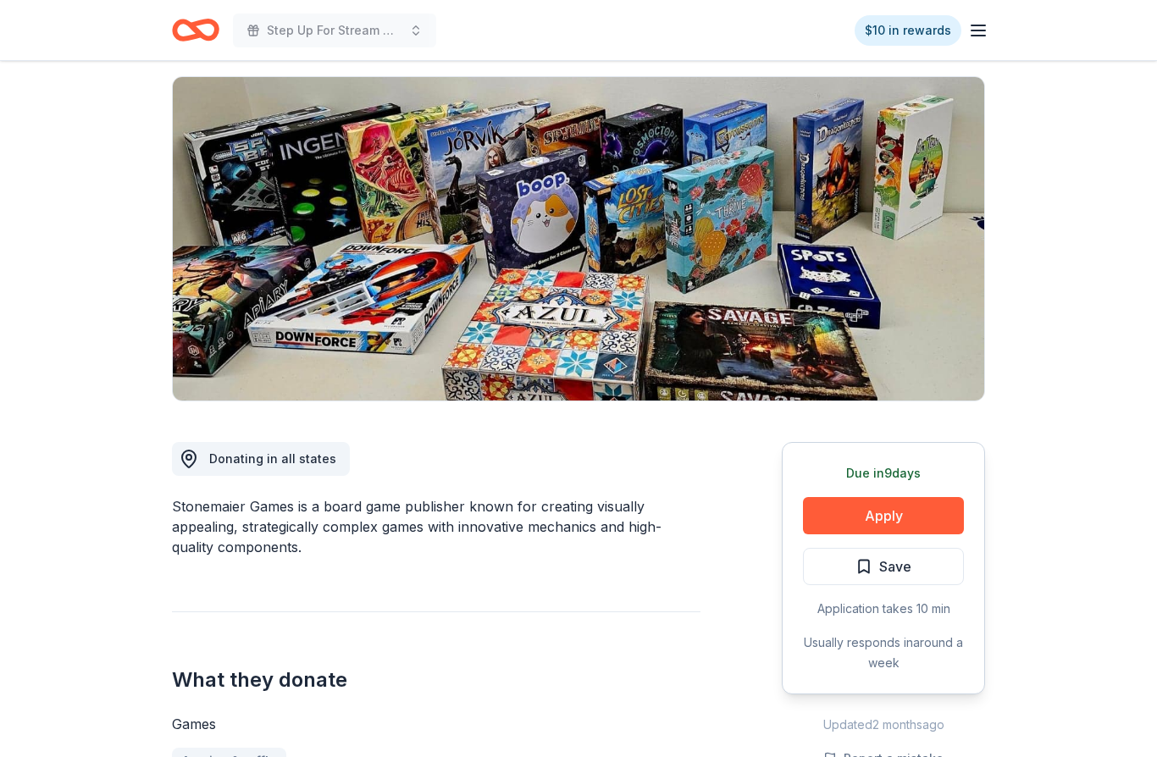
scroll to position [118, 0]
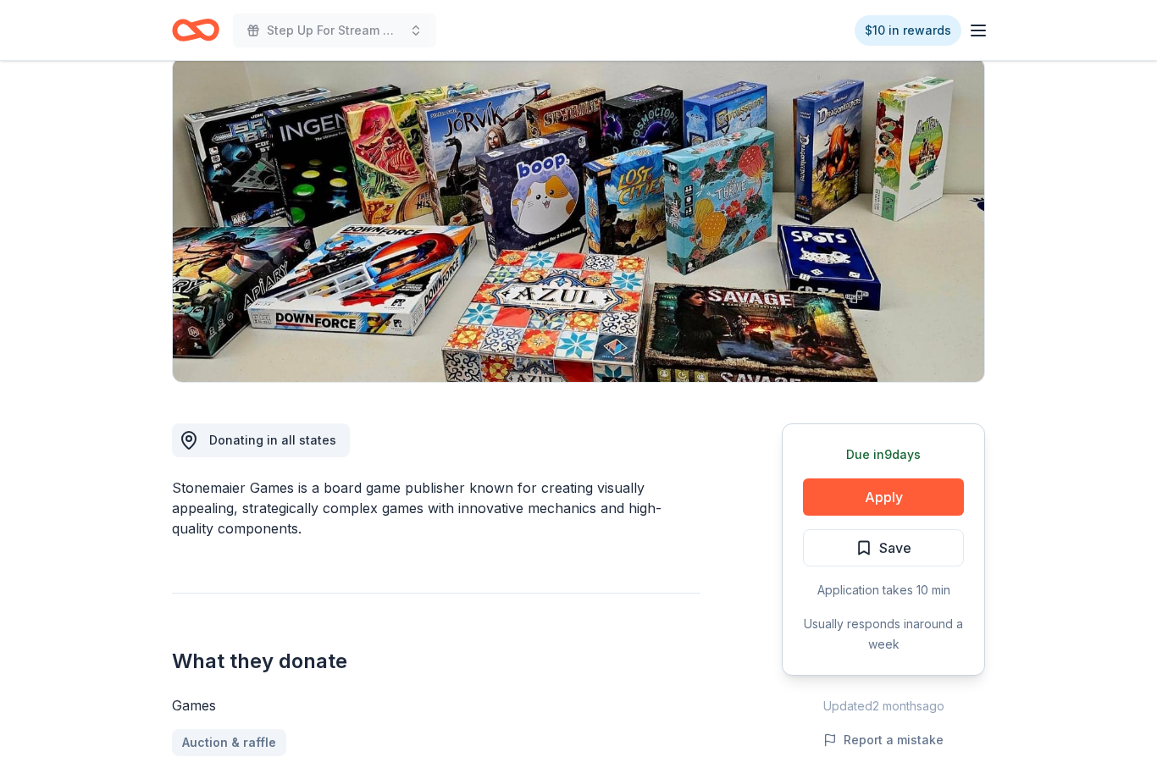
scroll to position [132, 0]
click at [884, 492] on button "Apply" at bounding box center [883, 496] width 161 height 37
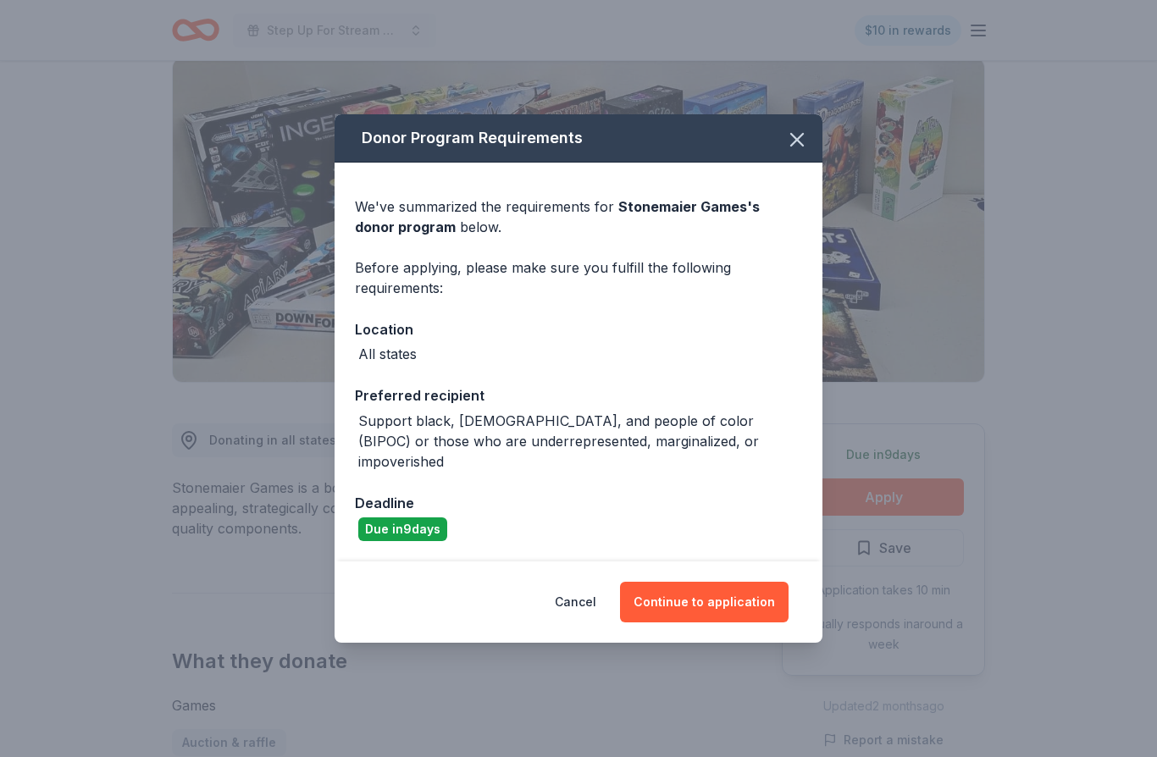
click at [702, 622] on button "Continue to application" at bounding box center [704, 602] width 168 height 41
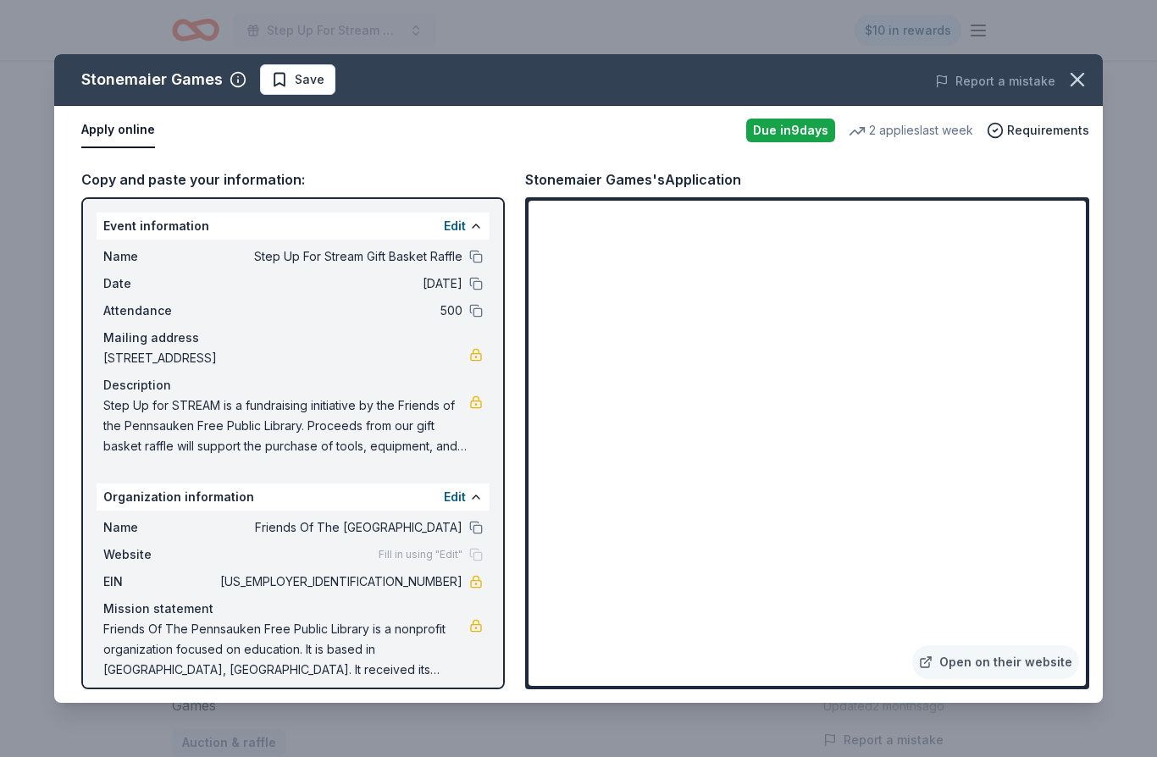
click at [295, 76] on span "Save" at bounding box center [310, 79] width 30 height 20
click at [1080, 90] on icon "button" at bounding box center [1077, 80] width 24 height 24
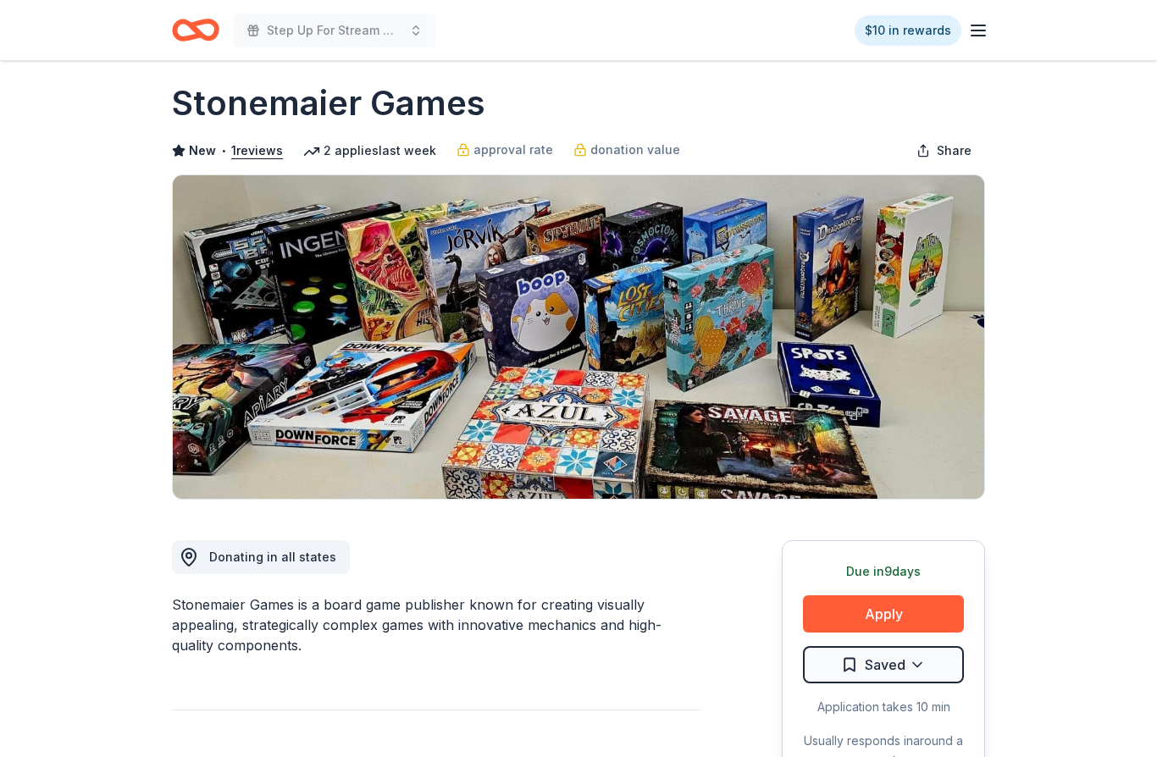
scroll to position [0, 0]
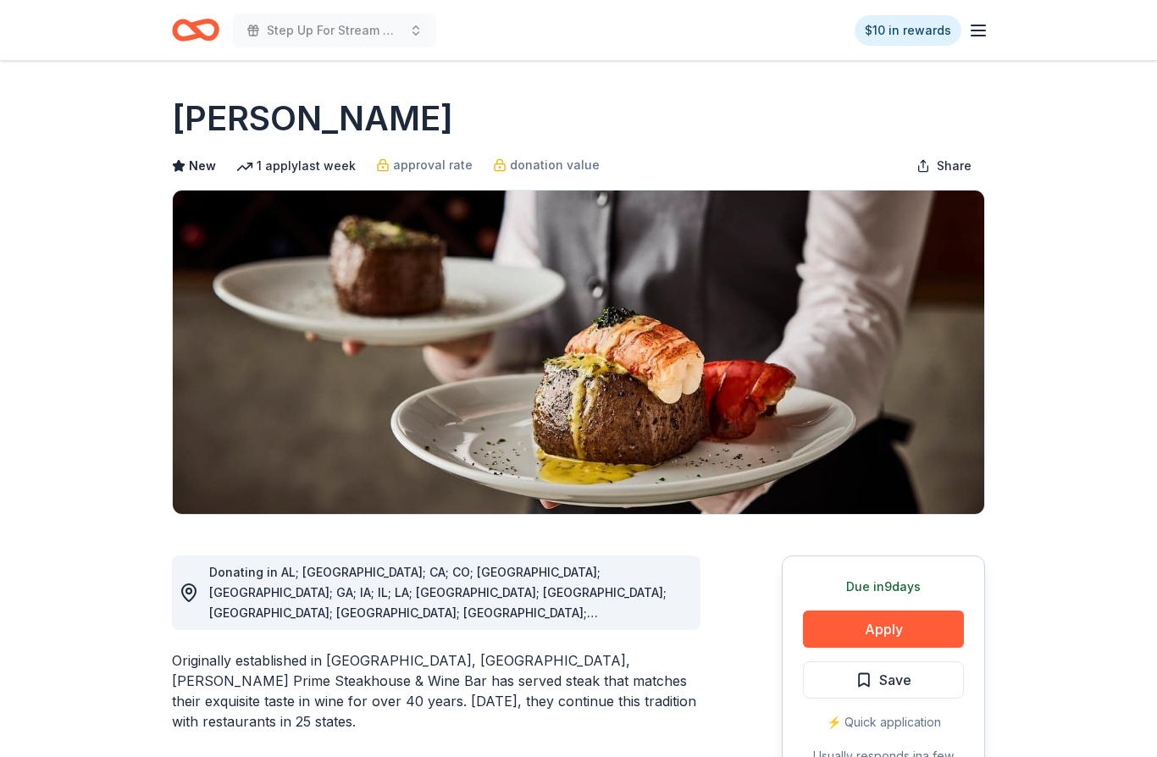
click at [900, 611] on button "Apply" at bounding box center [883, 628] width 161 height 37
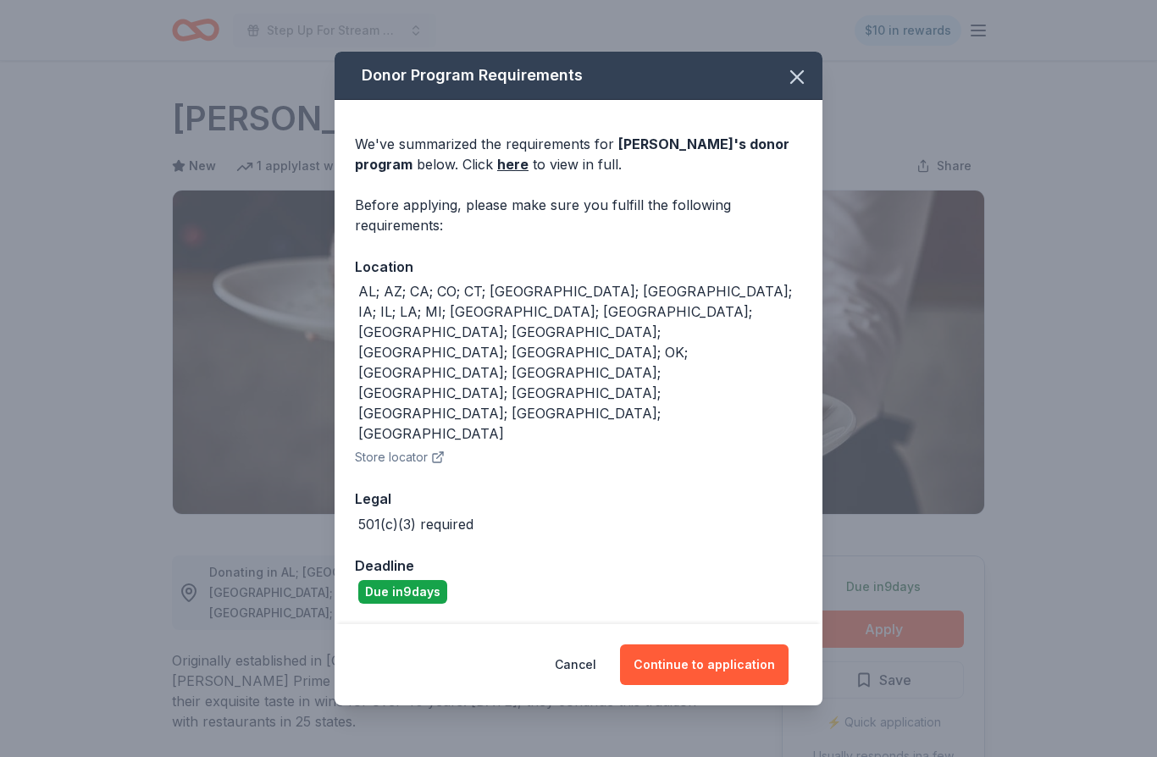
click at [702, 644] on button "Continue to application" at bounding box center [704, 664] width 168 height 41
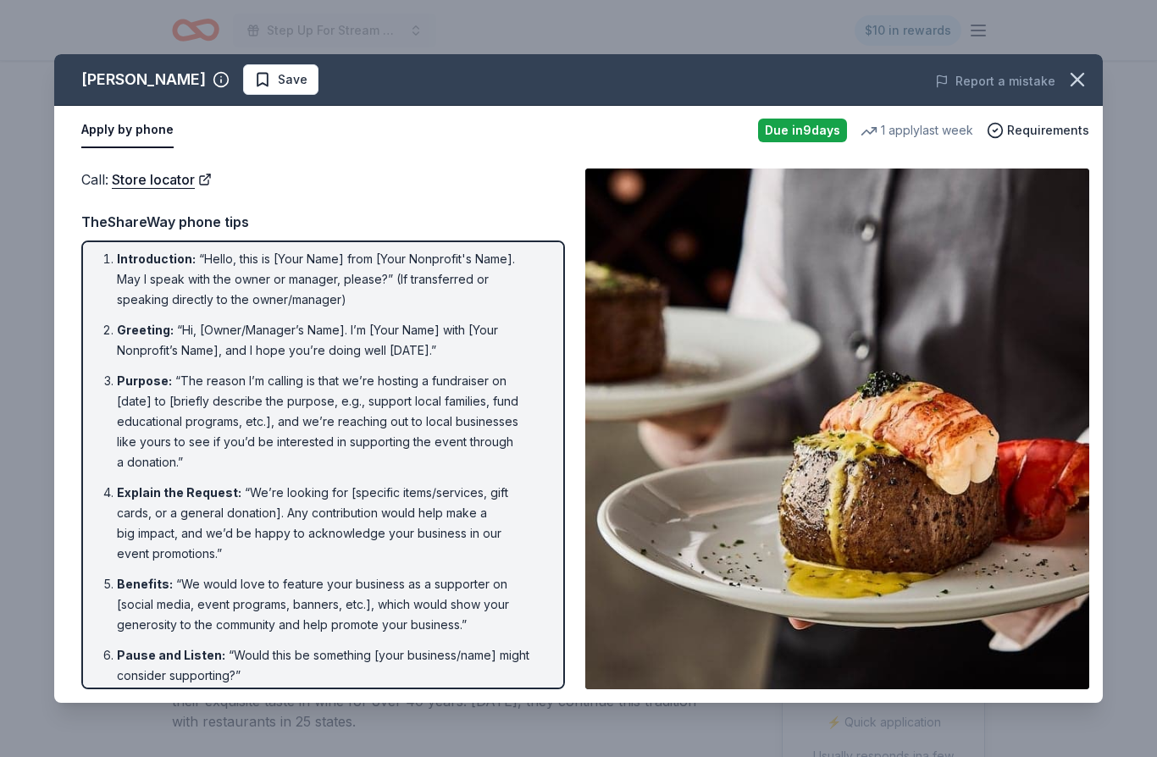
scroll to position [7, 0]
click at [254, 85] on span "Save" at bounding box center [280, 79] width 53 height 20
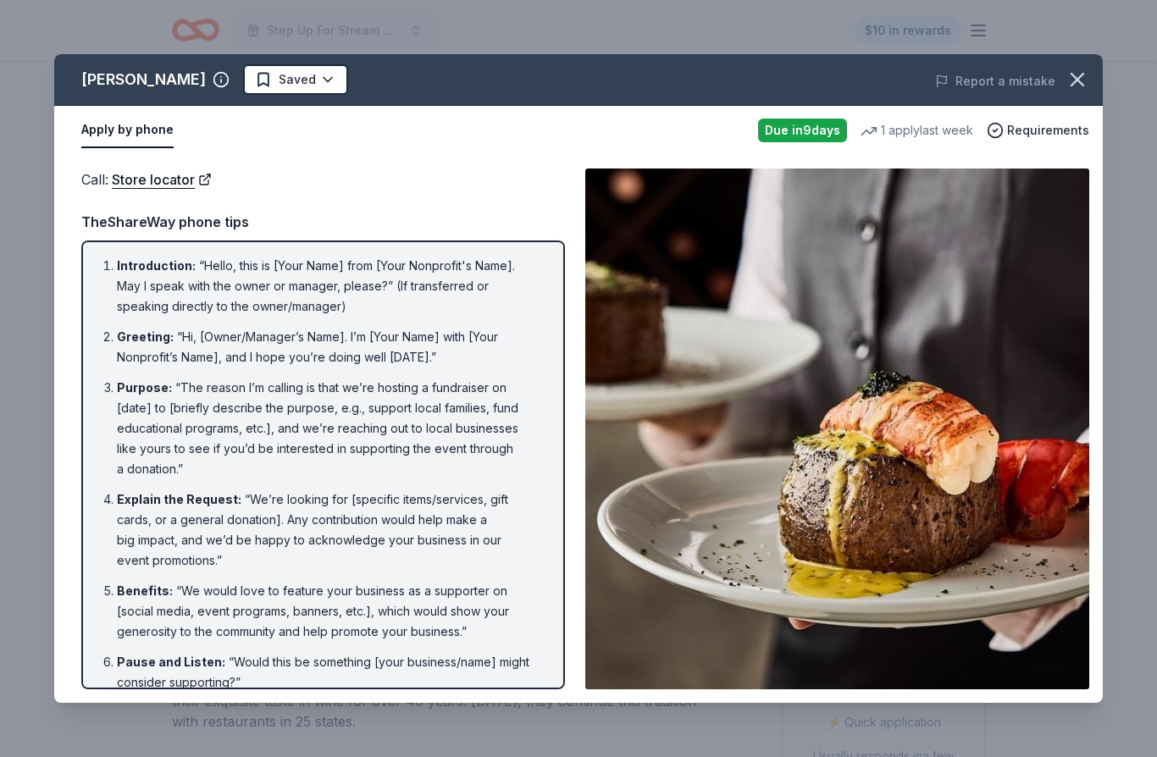
scroll to position [0, 0]
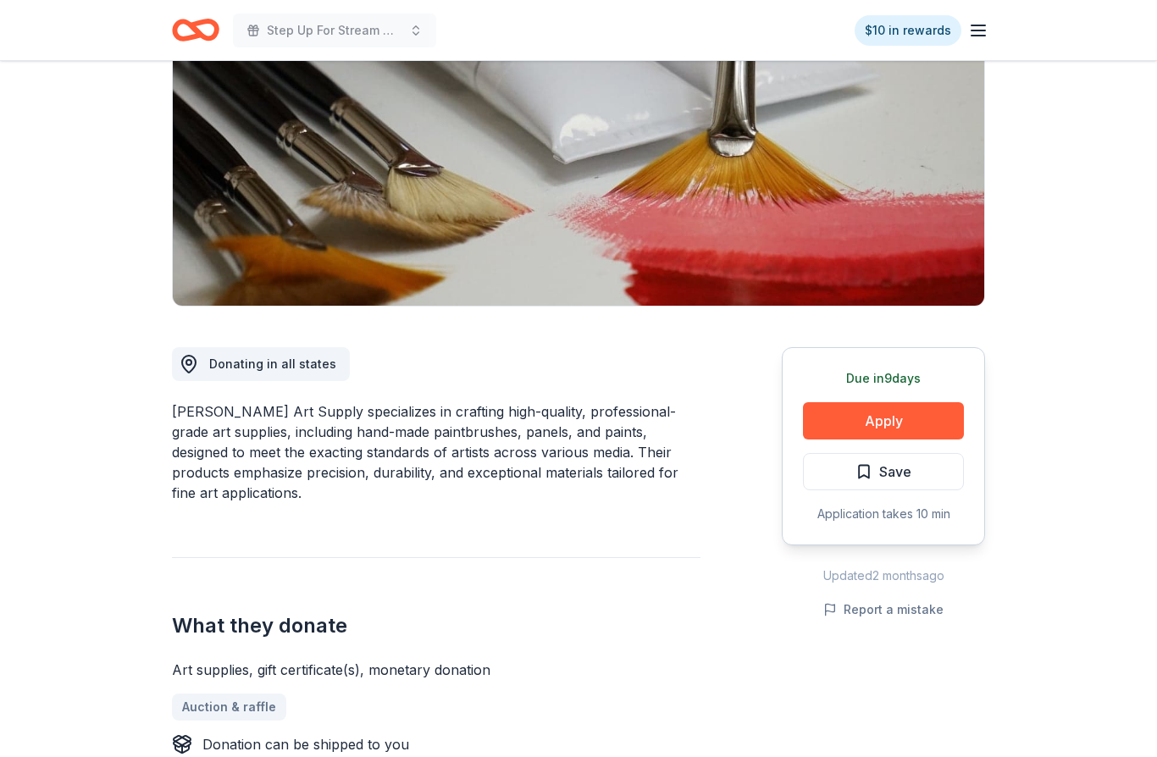
scroll to position [354, 0]
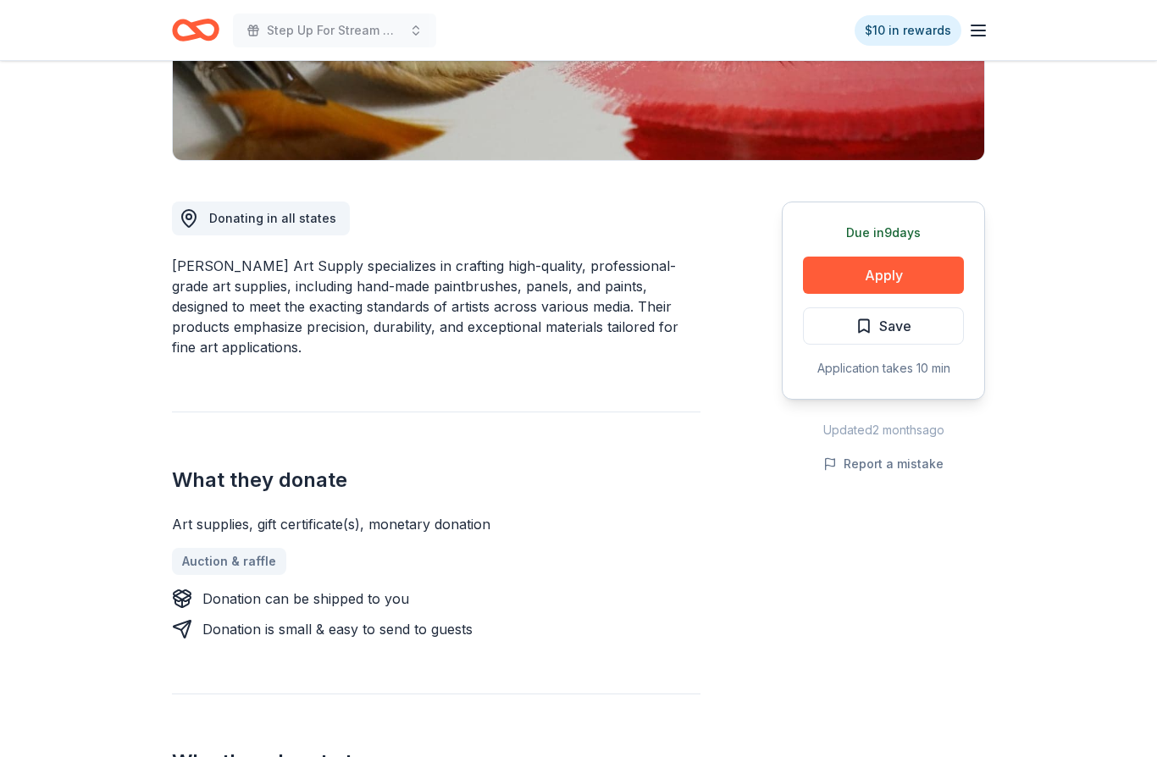
click at [910, 281] on button "Apply" at bounding box center [883, 275] width 161 height 37
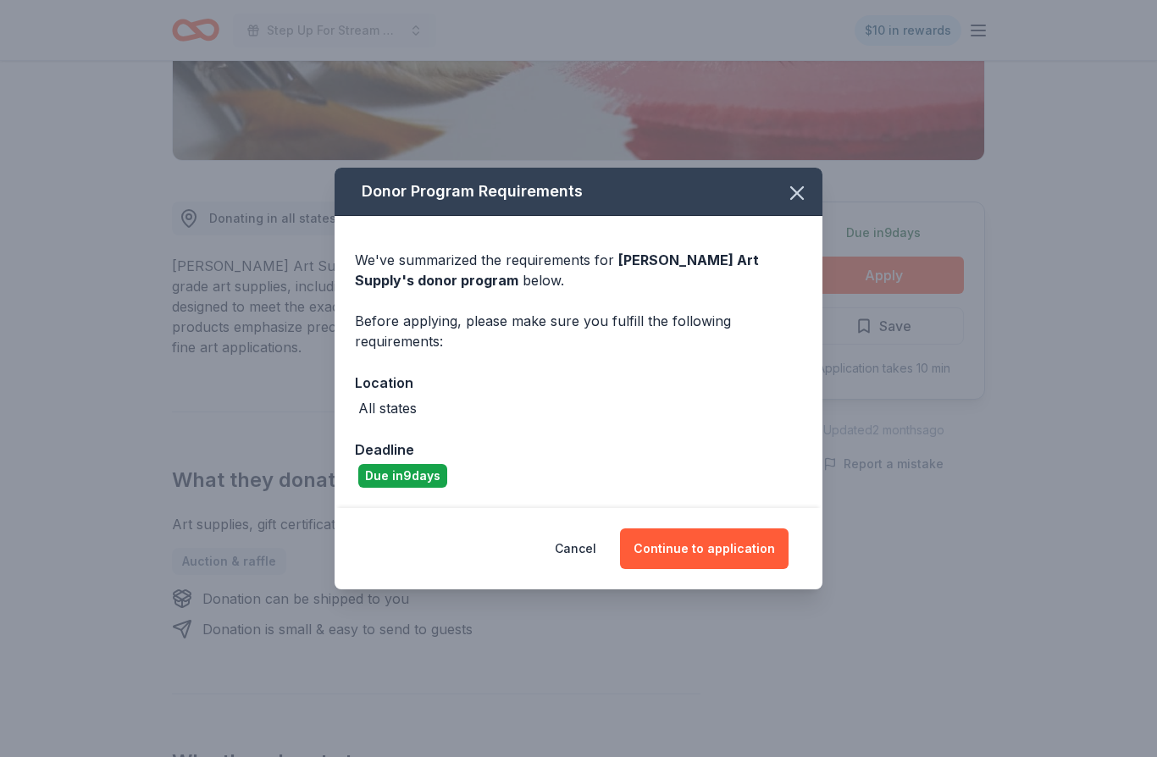
click at [732, 569] on button "Continue to application" at bounding box center [704, 548] width 168 height 41
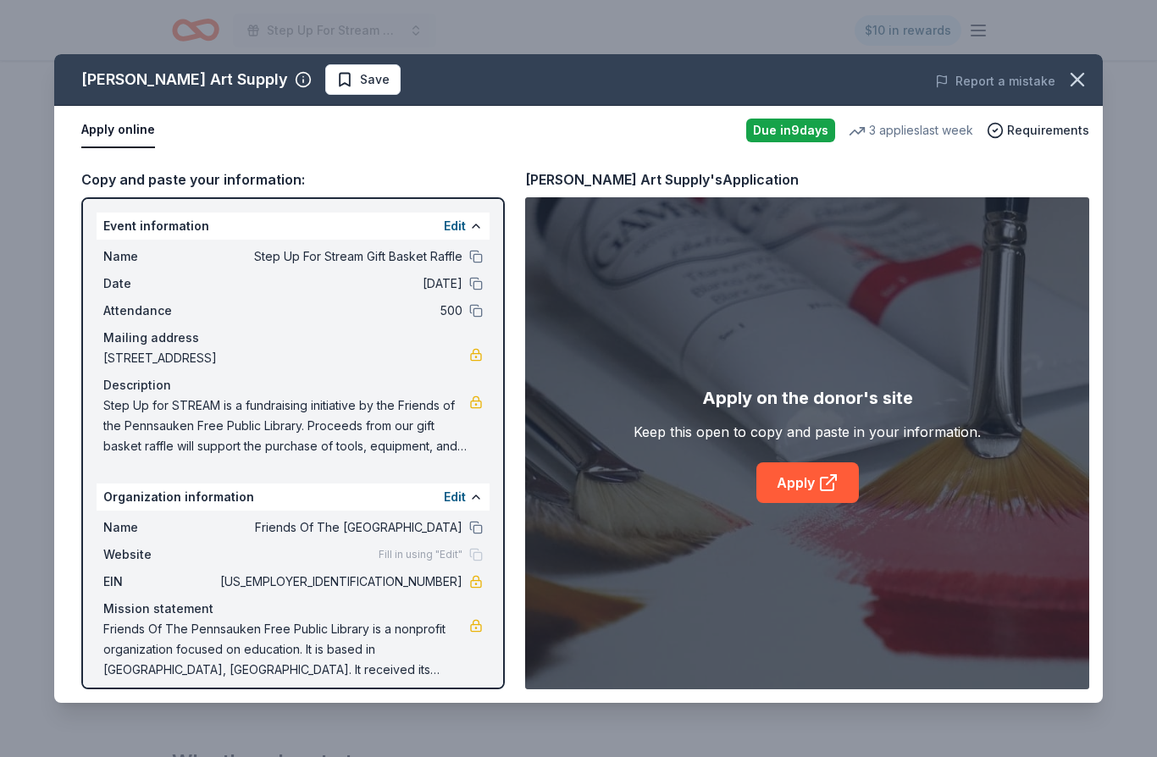
click at [799, 503] on link "Apply" at bounding box center [807, 482] width 102 height 41
